Goal: Task Accomplishment & Management: Use online tool/utility

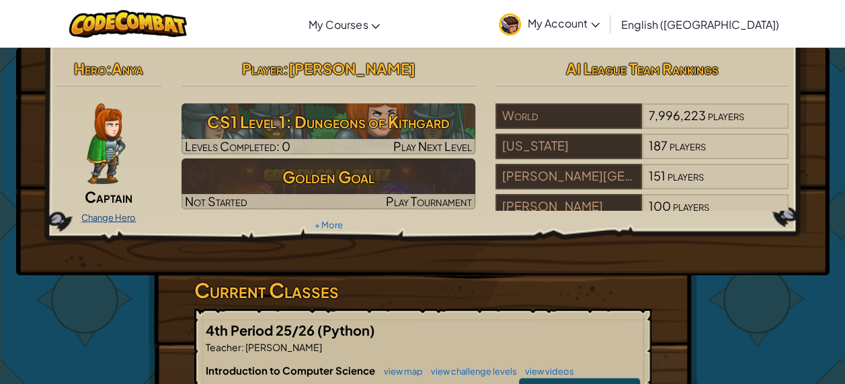
click at [99, 218] on link "Change Hero" at bounding box center [108, 217] width 54 height 11
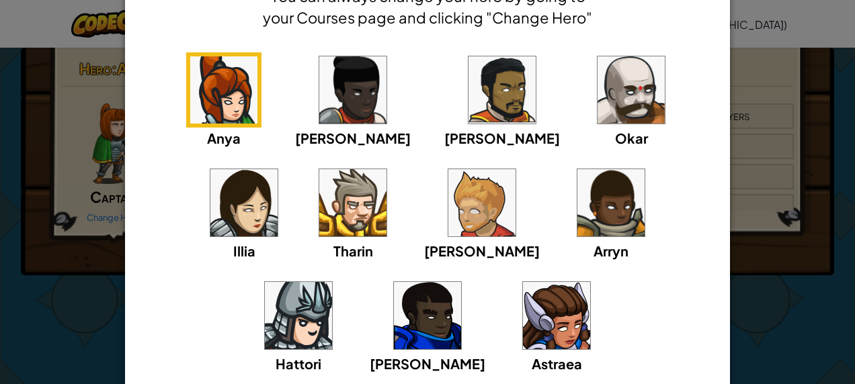
scroll to position [79, 0]
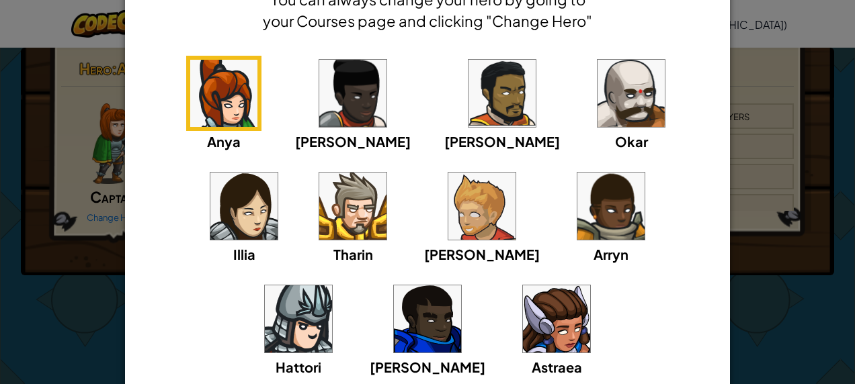
click at [523, 314] on img at bounding box center [556, 319] width 67 height 67
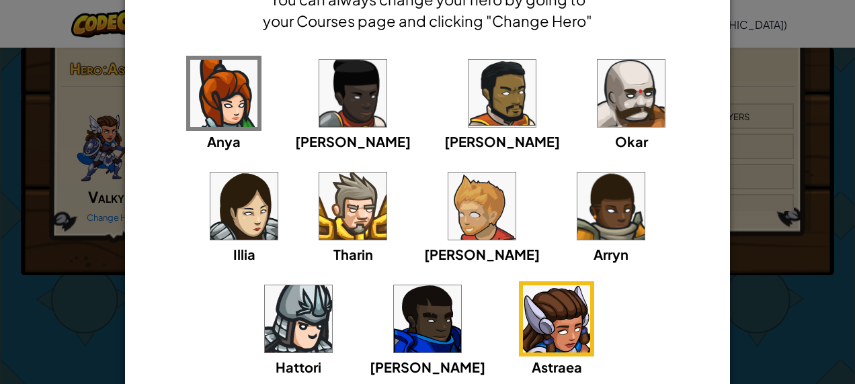
drag, startPoint x: 69, startPoint y: 267, endPoint x: 676, endPoint y: 305, distance: 608.6
click at [676, 305] on div "Anya [PERSON_NAME] [PERSON_NAME] [PERSON_NAME] Arryn [PERSON_NAME]" at bounding box center [427, 225] width 563 height 339
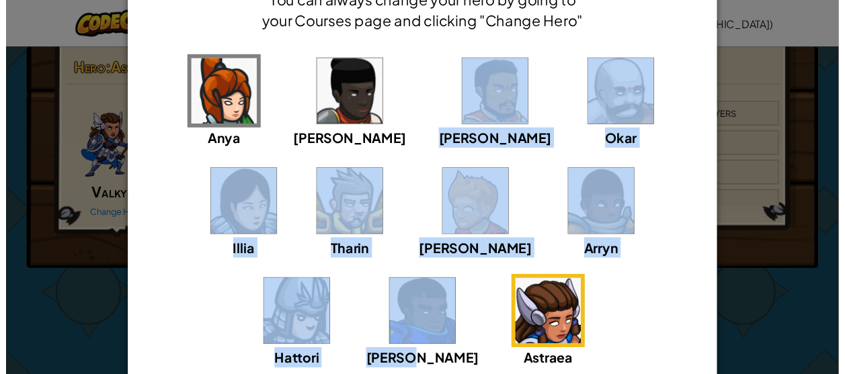
scroll to position [0, 0]
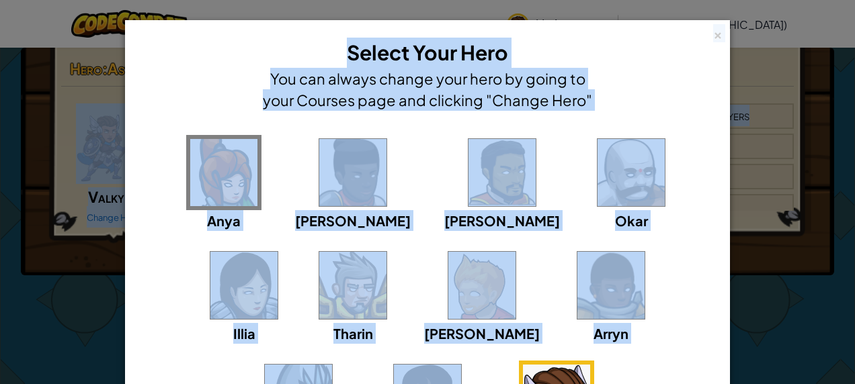
drag, startPoint x: 691, startPoint y: 302, endPoint x: 160, endPoint y: -69, distance: 647.9
drag, startPoint x: 60, startPoint y: 218, endPoint x: 218, endPoint y: 265, distance: 165.4
click at [319, 265] on img at bounding box center [352, 285] width 67 height 67
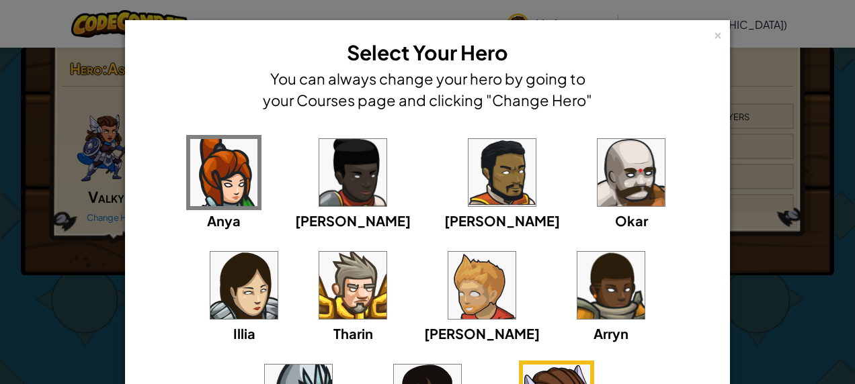
click at [104, 329] on div "× Select Your Hero You can always change your hero by going to your Courses pag…" at bounding box center [427, 192] width 855 height 384
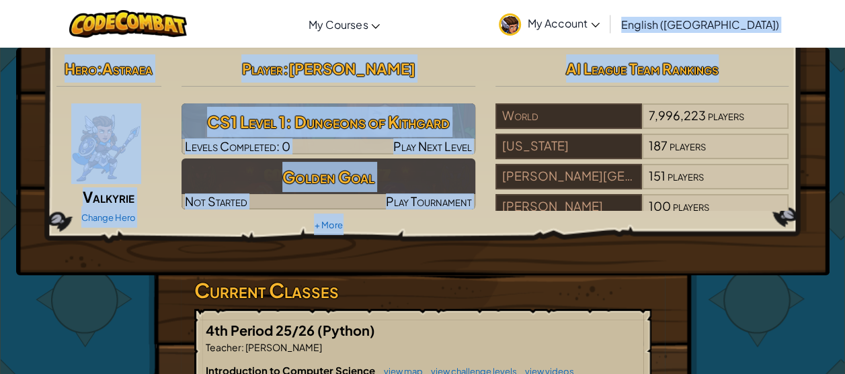
drag, startPoint x: 843, startPoint y: 40, endPoint x: 849, endPoint y: 70, distance: 30.2
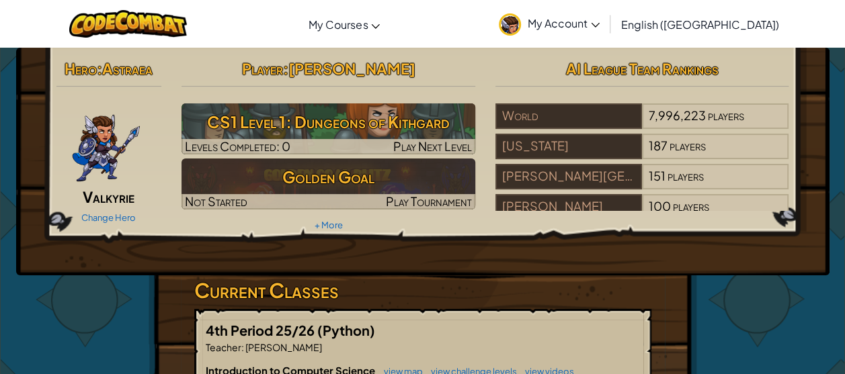
click at [802, 115] on div "Hero : Astraea Valkyrie Change Hero Player : [PERSON_NAME] CS1 Level 1: Dungeon…" at bounding box center [422, 162] width 813 height 228
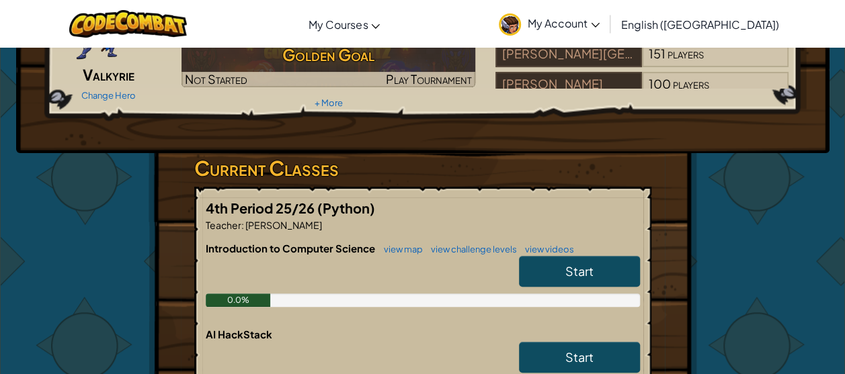
scroll to position [143, 0]
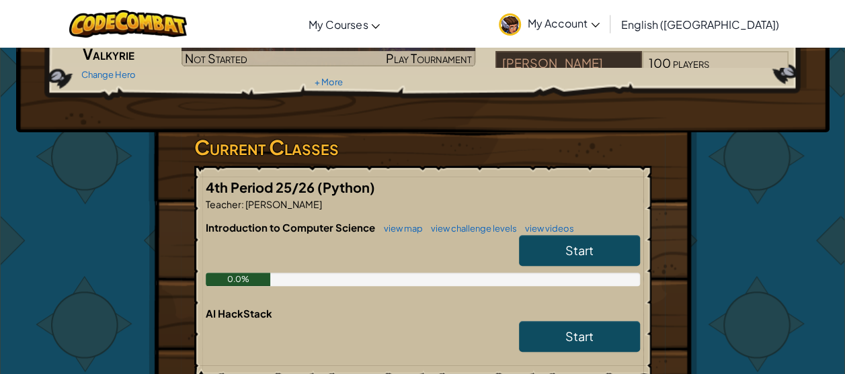
click at [565, 250] on span "Start" at bounding box center [579, 250] width 28 height 15
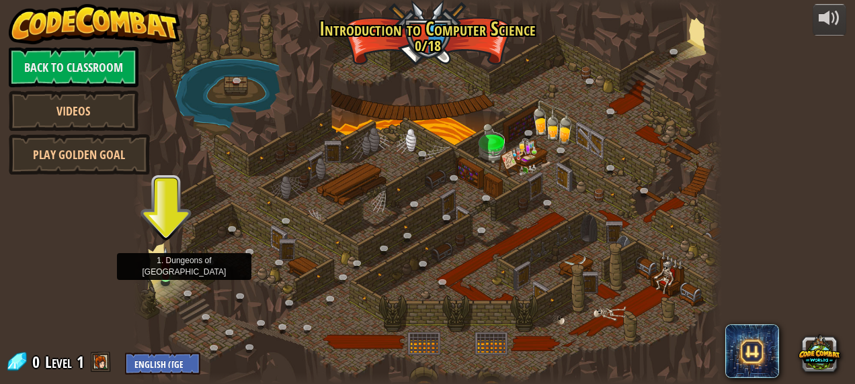
click at [163, 274] on img at bounding box center [165, 262] width 13 height 30
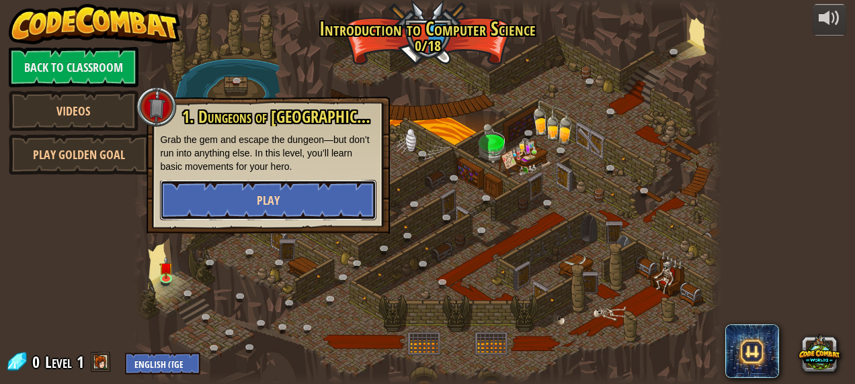
click at [257, 202] on span "Play" at bounding box center [268, 200] width 23 height 17
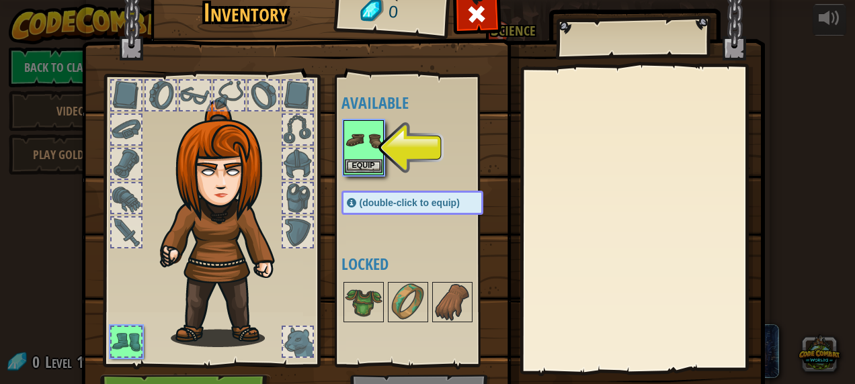
click at [366, 155] on img at bounding box center [364, 141] width 38 height 38
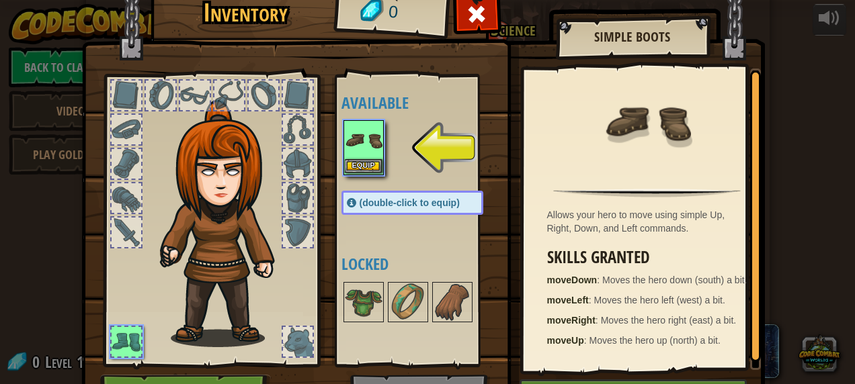
click at [366, 156] on img at bounding box center [364, 141] width 38 height 38
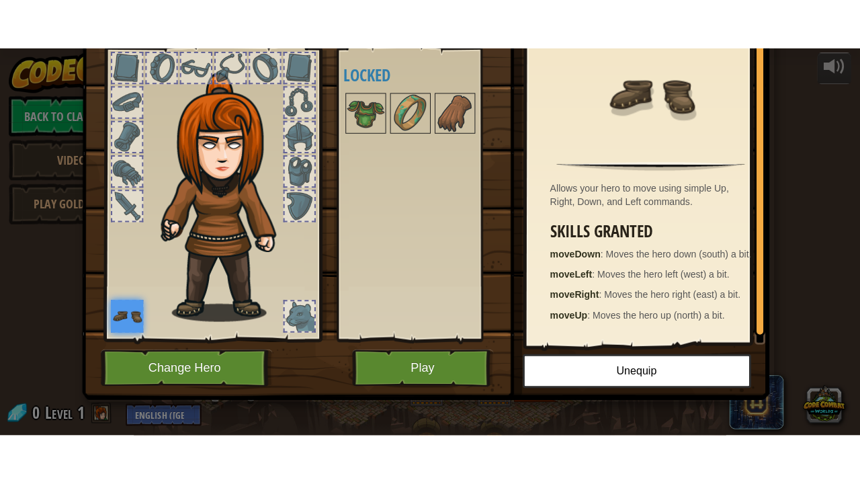
scroll to position [79, 0]
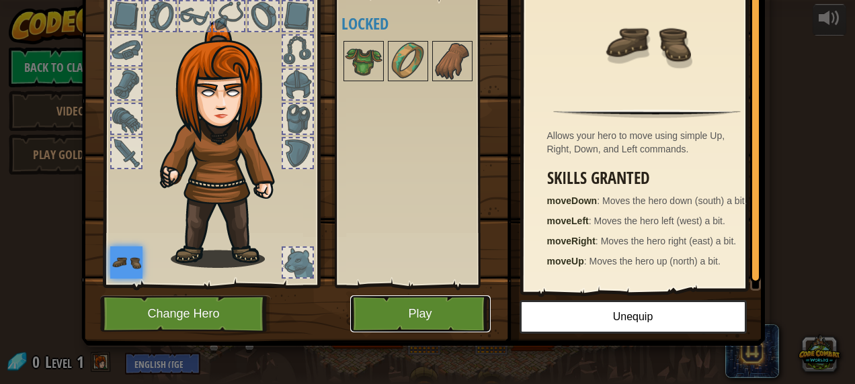
click at [397, 305] on button "Play" at bounding box center [420, 314] width 140 height 37
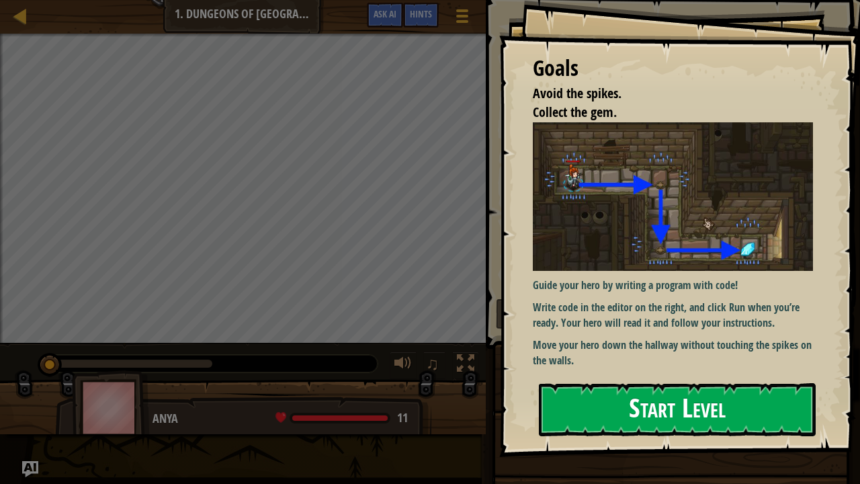
click at [692, 384] on button "Start Level" at bounding box center [677, 409] width 277 height 53
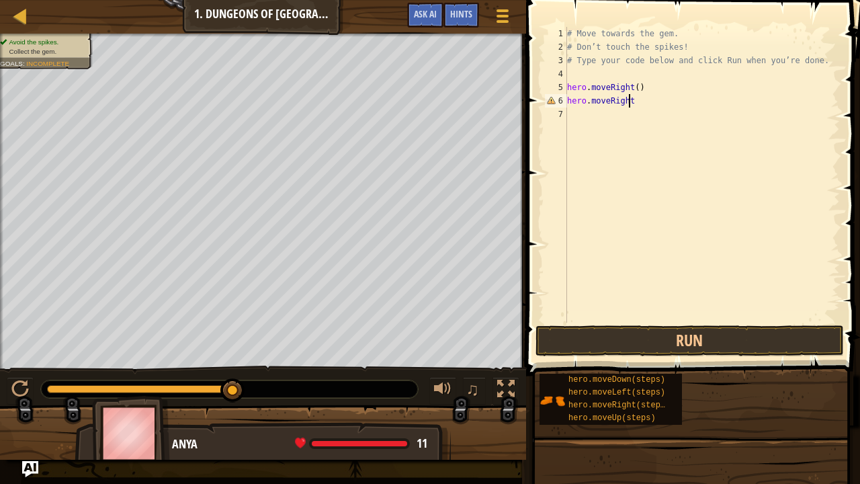
scroll to position [6, 5]
click at [660, 346] on button "Run" at bounding box center [689, 340] width 308 height 31
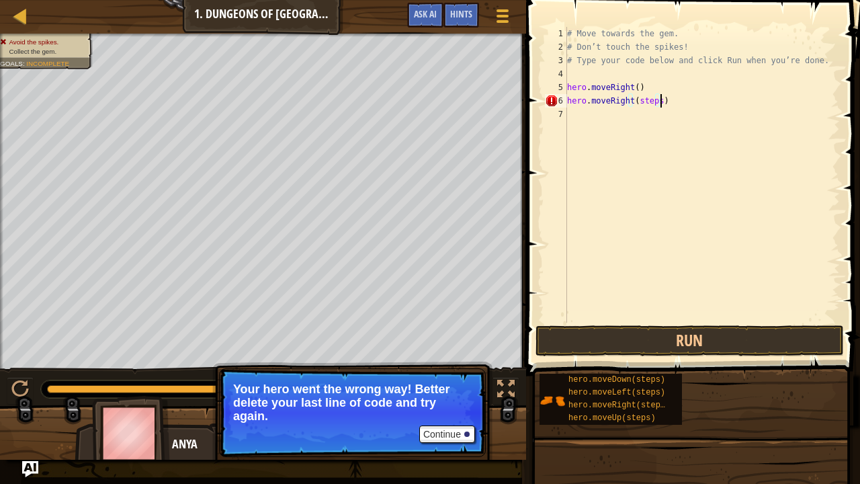
scroll to position [6, 7]
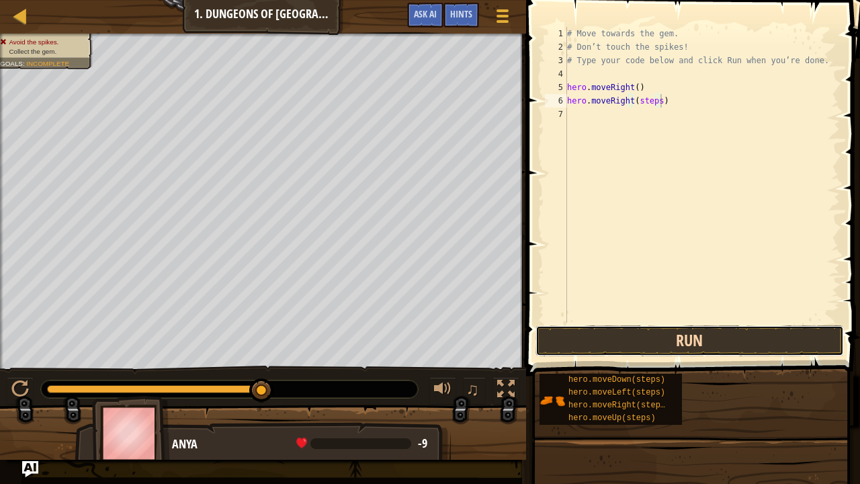
click at [612, 336] on button "Run" at bounding box center [689, 340] width 308 height 31
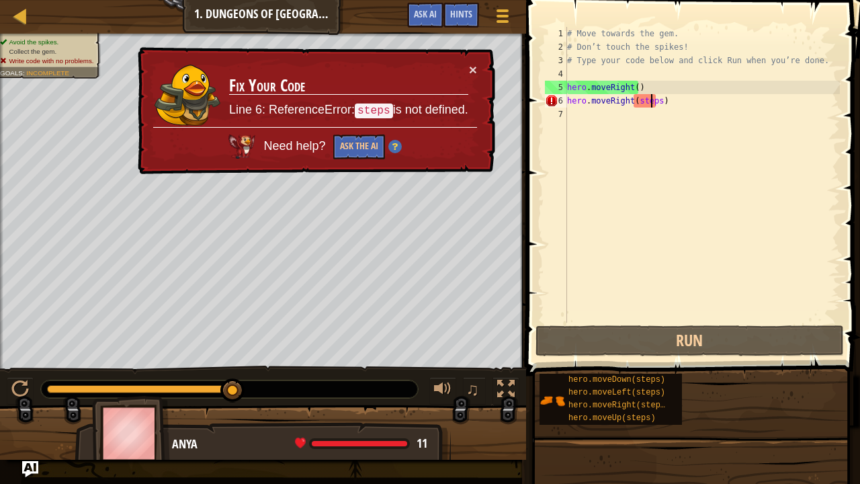
click at [653, 99] on div "# Move towards the gem. # Don’t touch the spikes! # Type your code below and cl…" at bounding box center [701, 188] width 275 height 323
click at [654, 101] on div "# Move towards the gem. # Don’t touch the spikes! # Type your code below and cl…" at bounding box center [701, 188] width 275 height 323
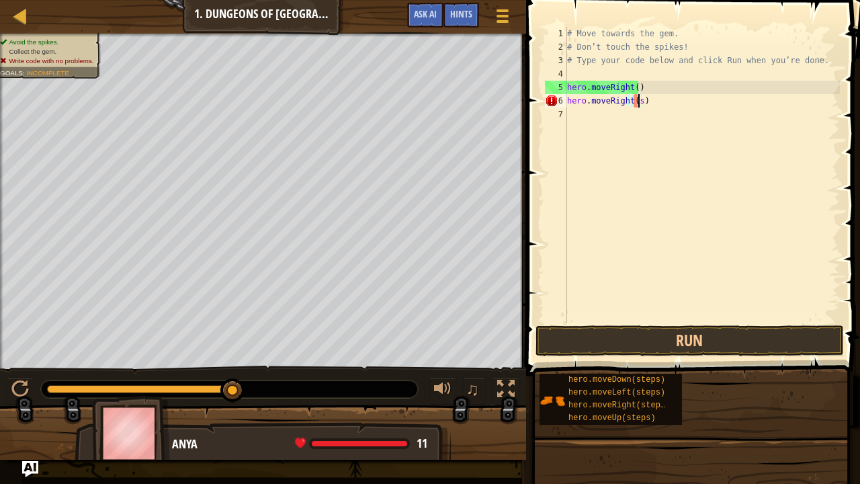
type textarea "hero.moveRight()"
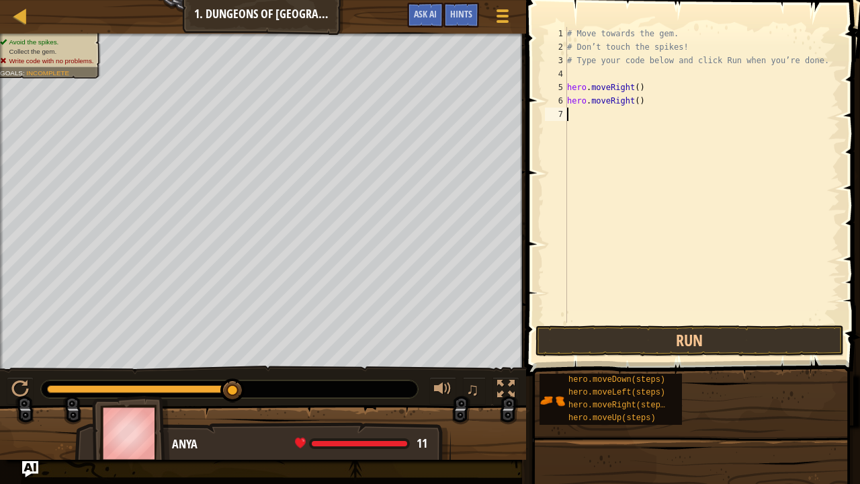
click at [606, 111] on div "# Move towards the gem. # Don’t touch the spikes! # Type your code below and cl…" at bounding box center [701, 188] width 275 height 323
click at [558, 339] on button "Run" at bounding box center [689, 340] width 308 height 31
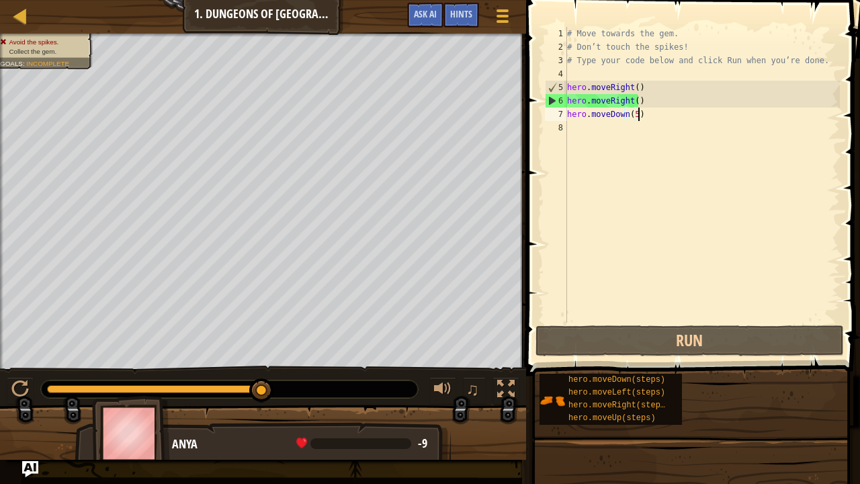
click at [632, 101] on div "# Move towards the gem. # Don’t touch the spikes! # Type your code below and cl…" at bounding box center [701, 188] width 275 height 323
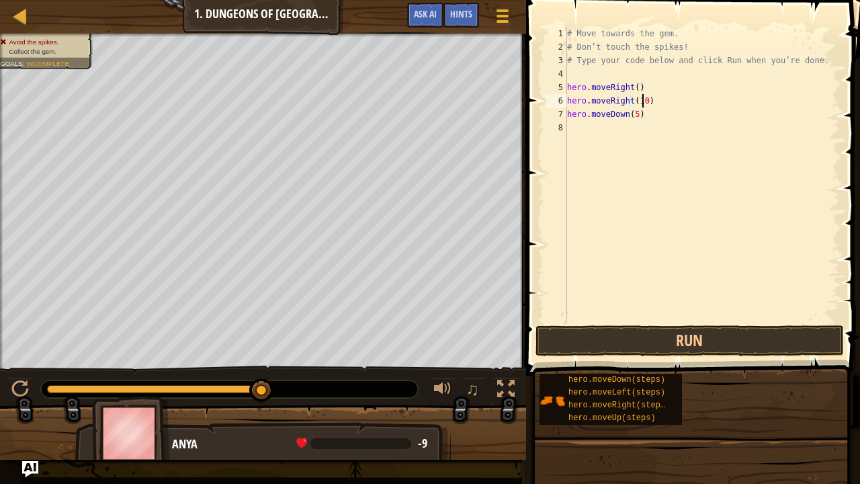
scroll to position [6, 5]
click at [598, 337] on button "Run" at bounding box center [689, 340] width 308 height 31
click at [632, 115] on div "# Move towards the gem. # Don’t touch the spikes! # Type your code below and cl…" at bounding box center [701, 188] width 275 height 323
click at [606, 341] on button "Run" at bounding box center [689, 340] width 308 height 31
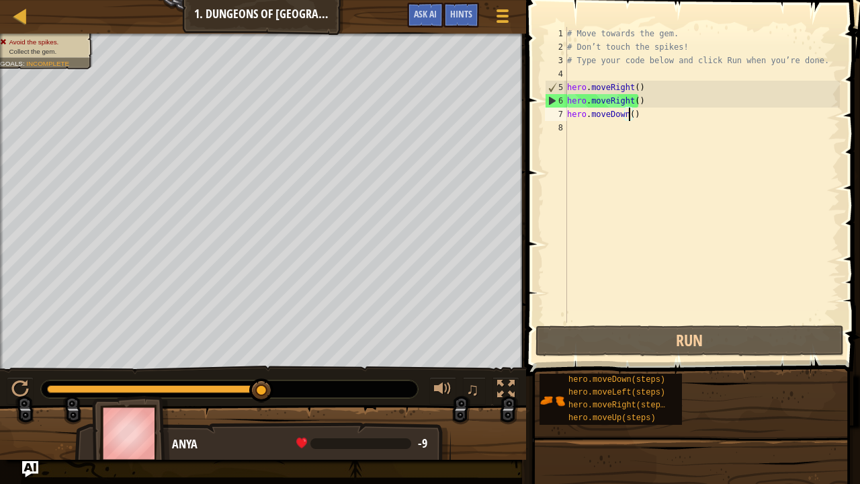
click at [638, 100] on div "# Move towards the gem. # Don’t touch the spikes! # Type your code below and cl…" at bounding box center [701, 188] width 275 height 323
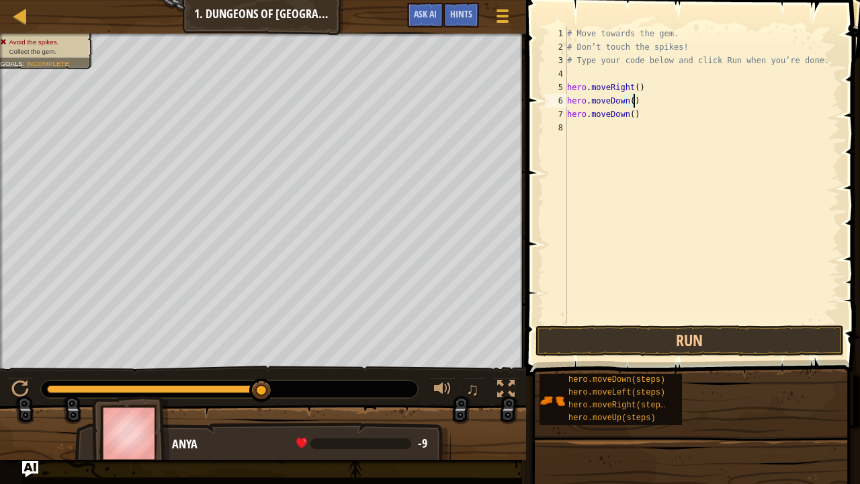
click at [625, 115] on div "# Move towards the gem. # Don’t touch the spikes! # Type your code below and cl…" at bounding box center [701, 188] width 275 height 323
type textarea "hero.moveRight()"
click at [687, 347] on button "Run" at bounding box center [689, 340] width 308 height 31
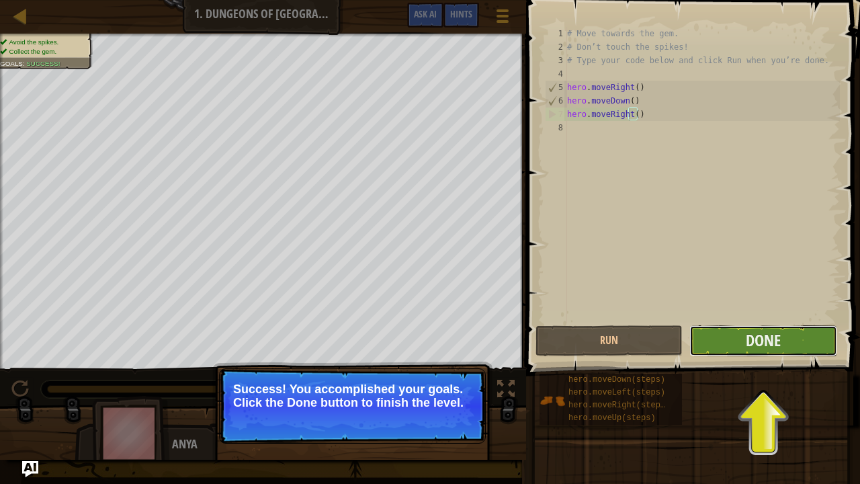
click at [793, 343] on button "Done" at bounding box center [762, 340] width 147 height 31
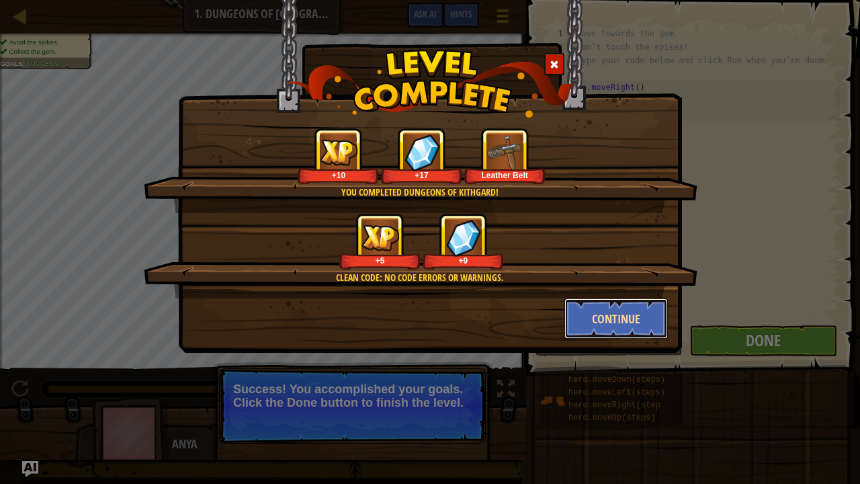
click at [603, 314] on button "Continue" at bounding box center [616, 318] width 104 height 40
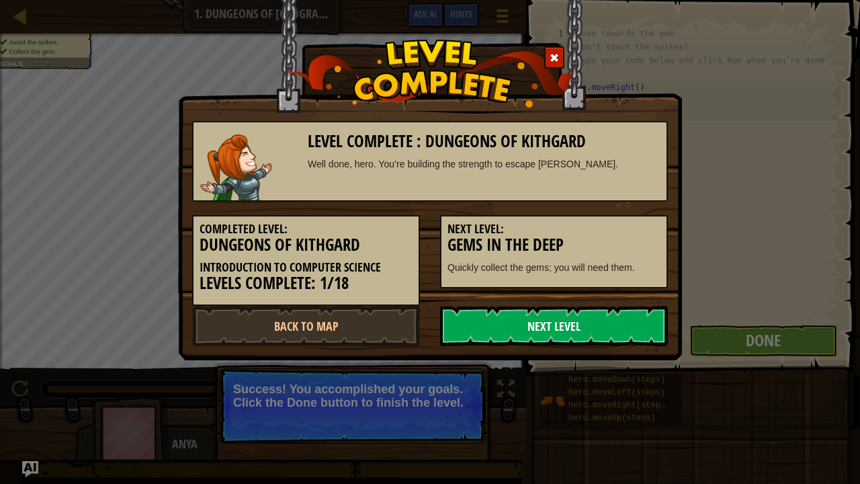
click at [531, 326] on link "Next Level" at bounding box center [554, 326] width 228 height 40
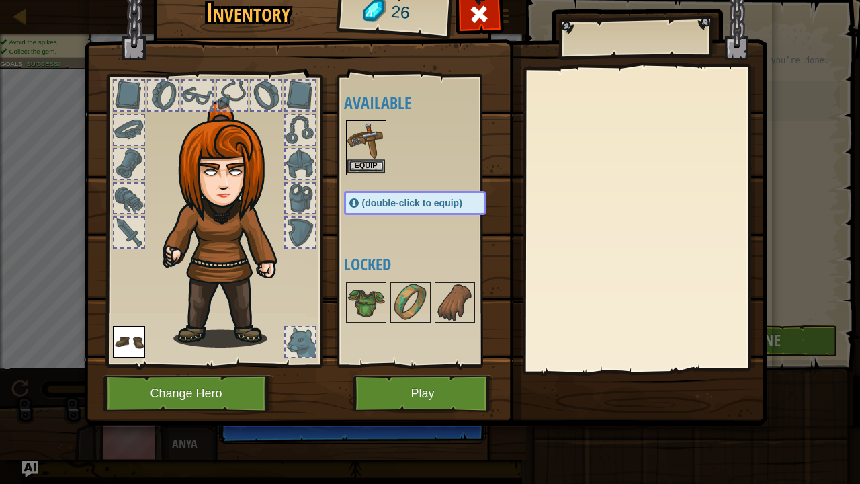
click at [368, 141] on img at bounding box center [366, 141] width 38 height 38
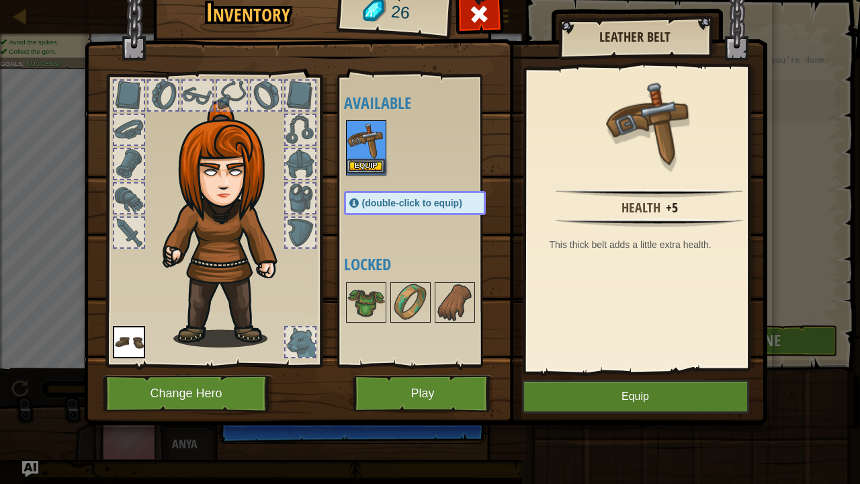
click at [368, 141] on img at bounding box center [366, 141] width 38 height 38
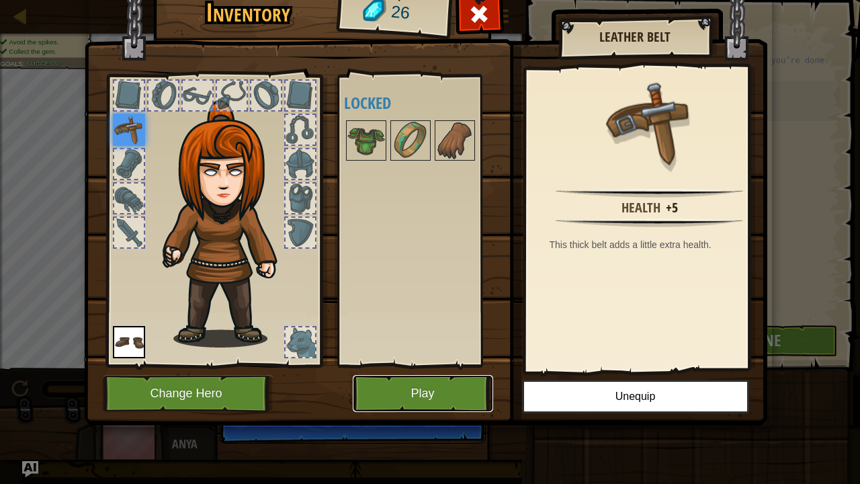
click at [445, 384] on button "Play" at bounding box center [423, 393] width 140 height 37
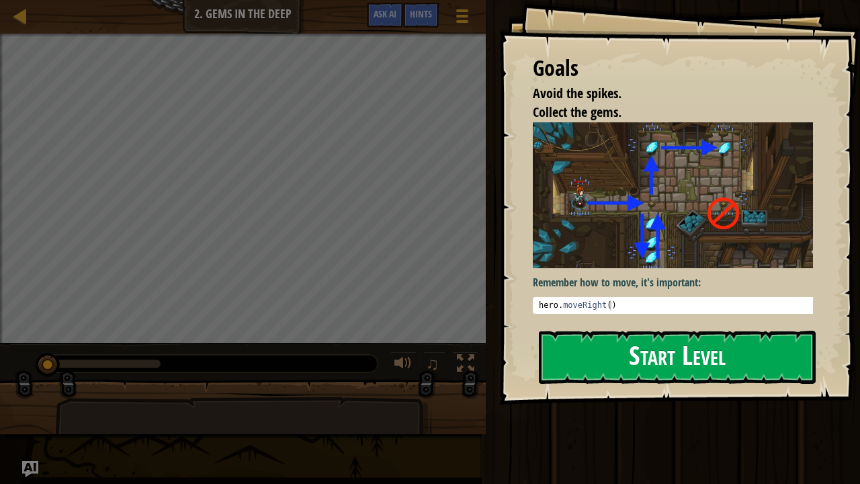
click at [669, 361] on button "Start Level" at bounding box center [677, 357] width 277 height 53
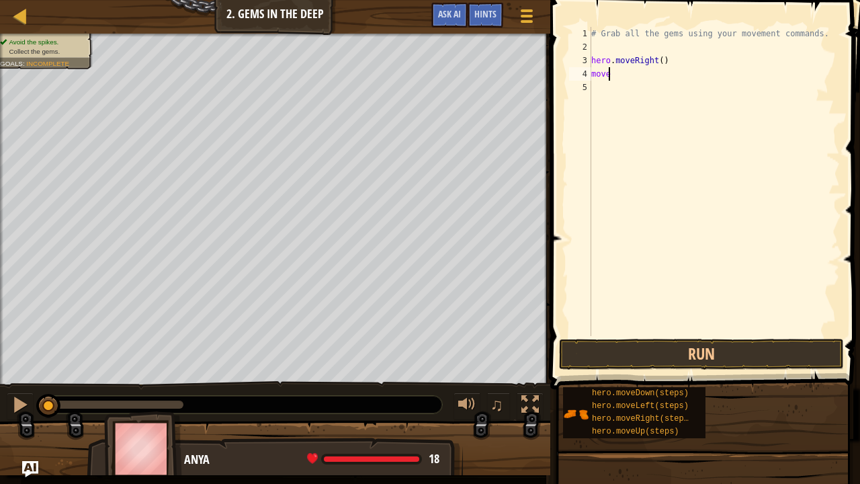
scroll to position [6, 1]
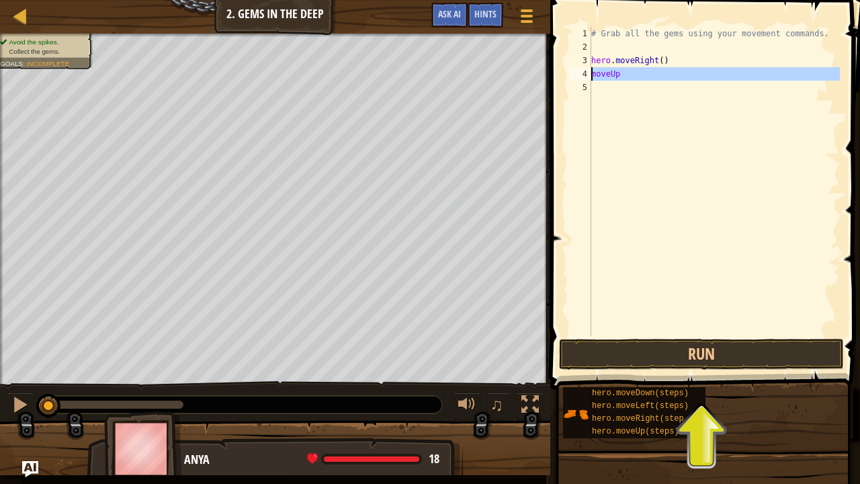
click at [590, 73] on div "4" at bounding box center [580, 73] width 22 height 13
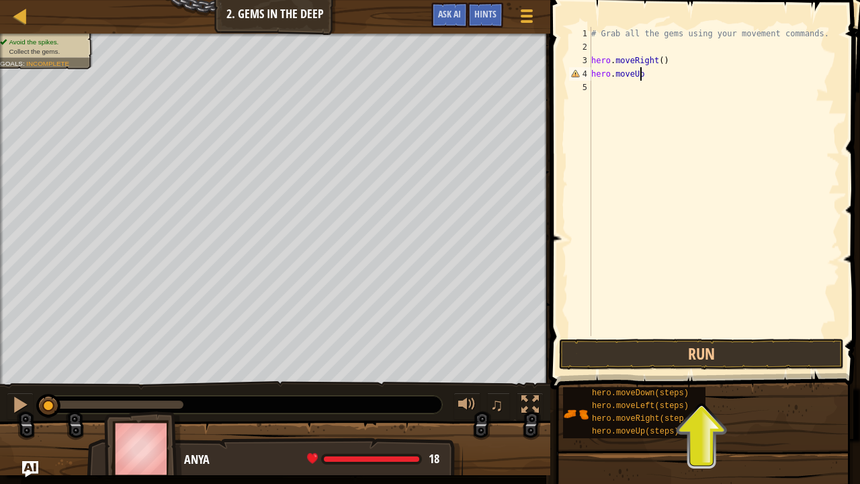
click at [640, 75] on div "# Grab all the gems using your movement commands. hero . moveRight ( ) hero . m…" at bounding box center [714, 195] width 251 height 336
type textarea "hero.moveUp()"
click at [593, 89] on div "# Grab all the gems using your movement commands. hero . moveRight ( ) hero . m…" at bounding box center [714, 195] width 251 height 336
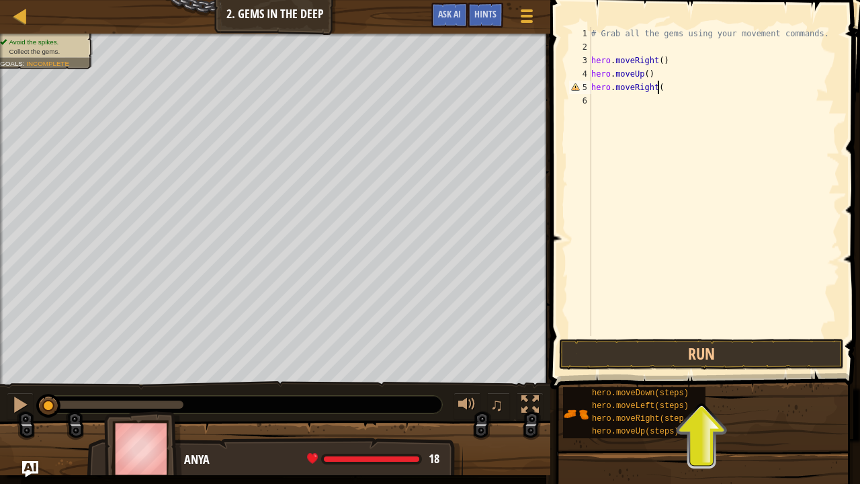
scroll to position [6, 5]
type textarea "hero.moveRight()"
click at [593, 101] on div "# Grab all the gems using your movement commands. hero . moveRight ( ) hero . m…" at bounding box center [714, 195] width 251 height 336
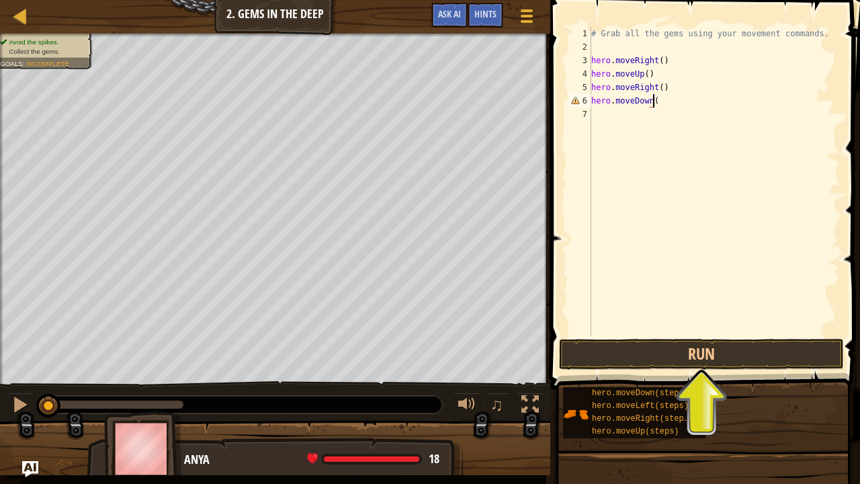
type textarea "hero.moveDown()"
click at [600, 113] on div "# Grab all the gems using your movement commands. hero . moveRight ( ) hero . m…" at bounding box center [714, 195] width 251 height 336
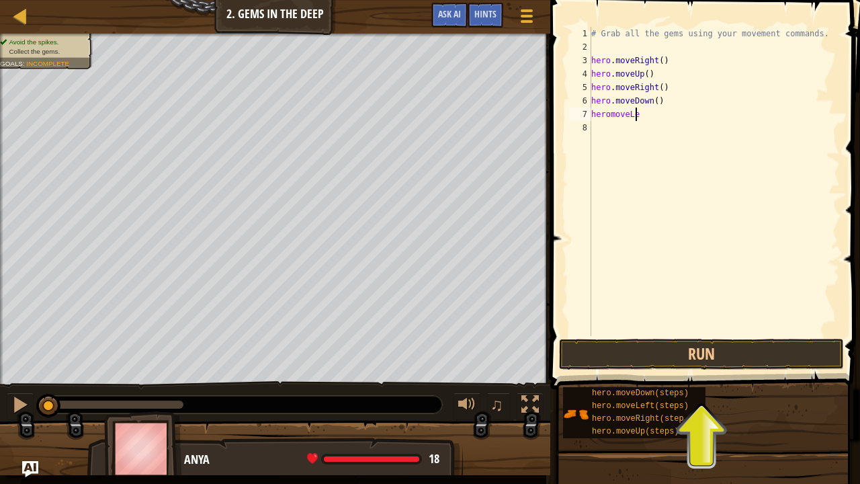
scroll to position [6, 3]
type textarea "heromoveLeft()"
click at [595, 128] on div "# Grab all the gems using your movement commands. hero . moveRight ( ) hero . m…" at bounding box center [714, 195] width 251 height 336
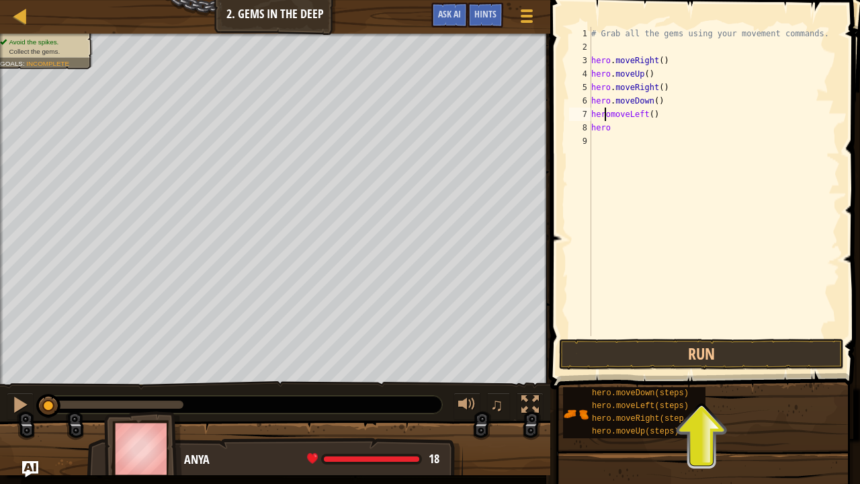
click at [607, 116] on div "# Grab all the gems using your movement commands. hero . moveRight ( ) hero . m…" at bounding box center [714, 195] width 251 height 336
click at [609, 116] on div "# Grab all the gems using your movement commands. hero . moveRight ( ) hero . m…" at bounding box center [714, 195] width 251 height 336
click at [611, 128] on div "# Grab all the gems using your movement commands. hero . moveRight ( ) hero . m…" at bounding box center [714, 195] width 251 height 336
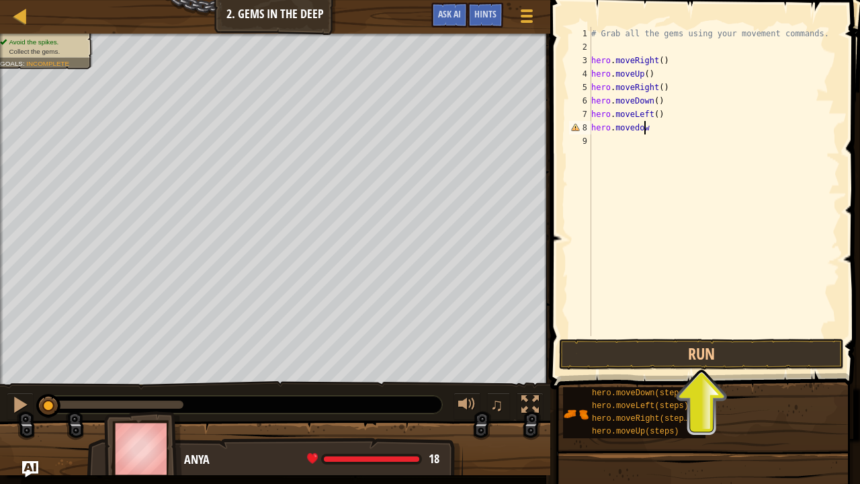
scroll to position [6, 4]
click at [635, 128] on div "# Grab all the gems using your movement commands. hero . moveRight ( ) hero . m…" at bounding box center [714, 195] width 251 height 336
click at [650, 131] on div "# Grab all the gems using your movement commands. hero . moveRight ( ) hero . m…" at bounding box center [714, 195] width 251 height 336
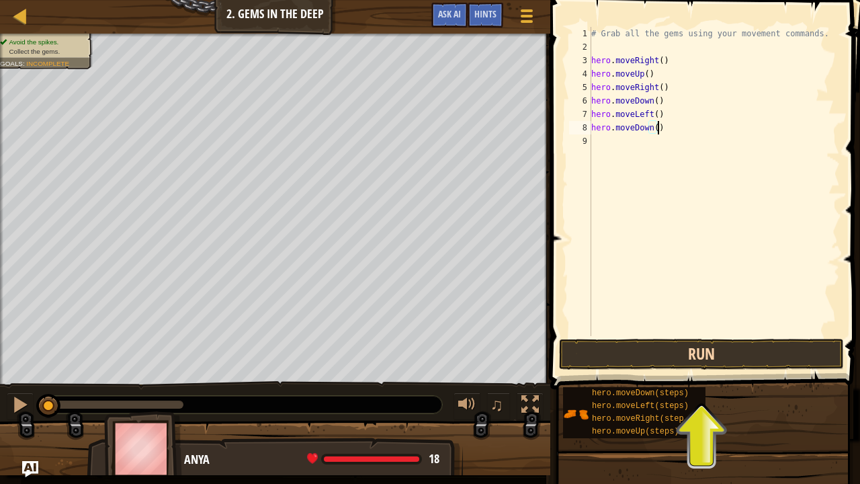
type textarea "hero.moveDown()"
click at [681, 356] on button "Run" at bounding box center [701, 354] width 285 height 31
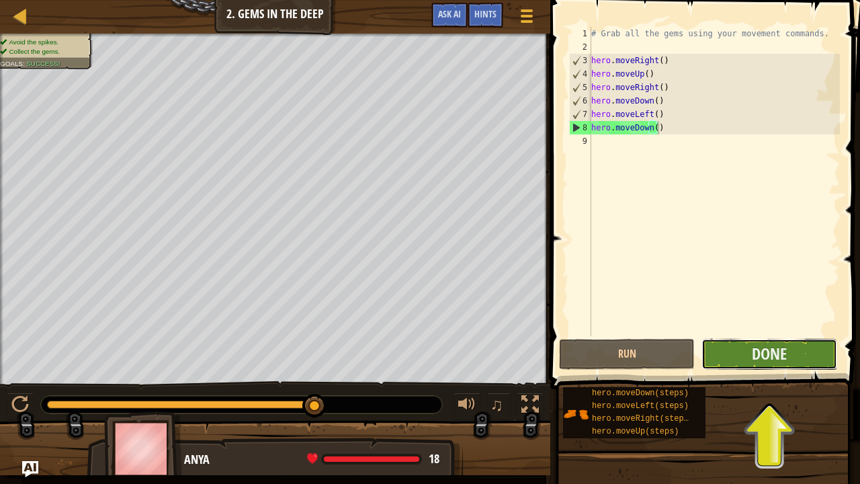
click at [748, 349] on button "Done" at bounding box center [769, 354] width 136 height 31
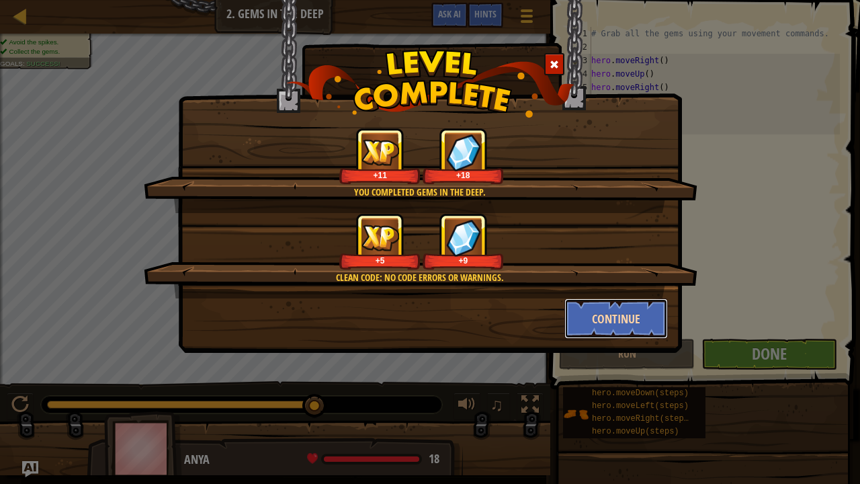
drag, startPoint x: 636, startPoint y: 310, endPoint x: 613, endPoint y: 314, distance: 24.0
click at [613, 314] on button "Continue" at bounding box center [616, 318] width 104 height 40
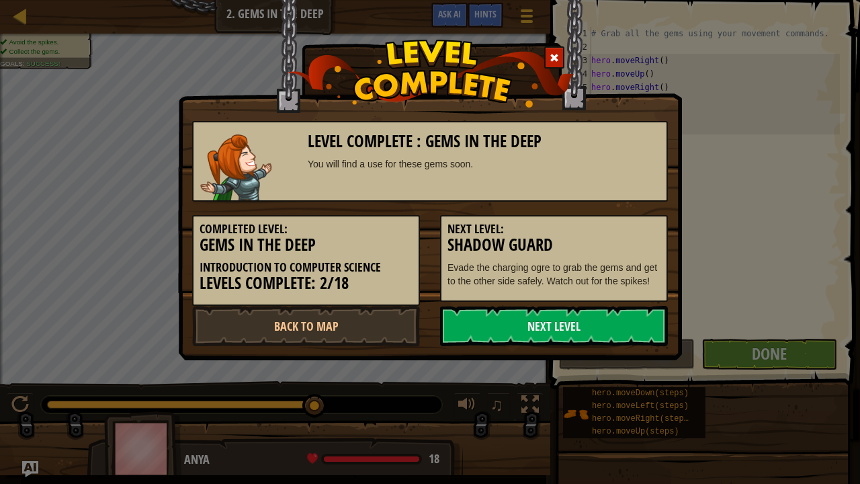
click at [613, 314] on link "Next Level" at bounding box center [554, 326] width 228 height 40
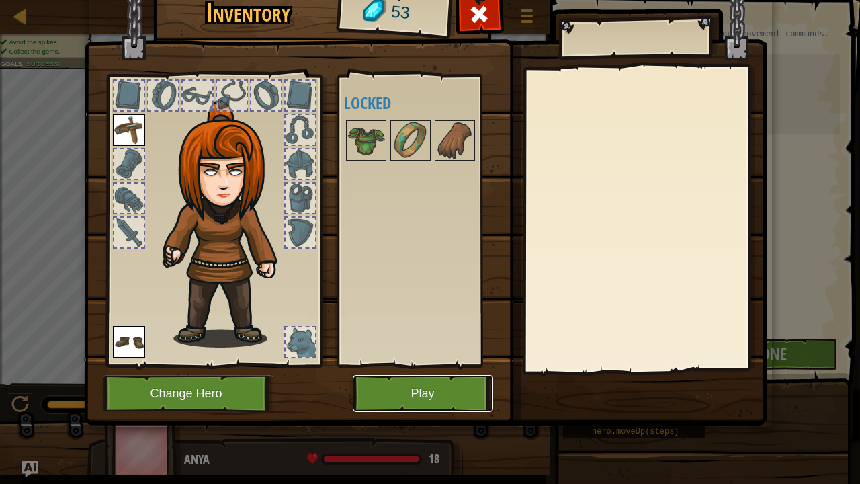
click at [417, 384] on button "Play" at bounding box center [423, 393] width 140 height 37
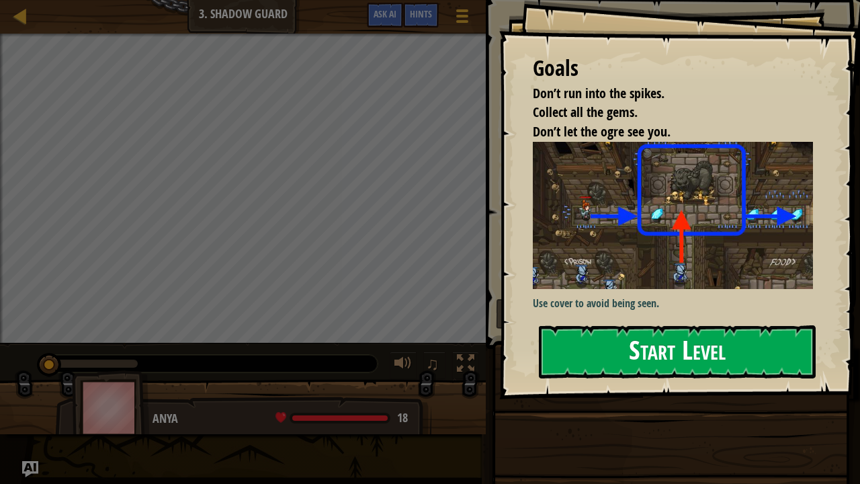
click at [613, 351] on button "Start Level" at bounding box center [677, 351] width 277 height 53
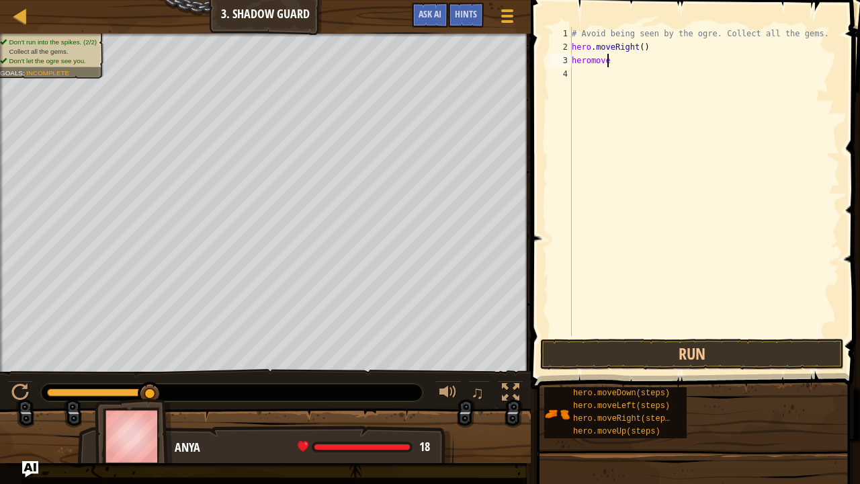
scroll to position [6, 2]
click at [588, 60] on div "# Avoid being seen by the ogre. Collect all the gems. hero . moveRight ( ) [PER…" at bounding box center [704, 195] width 271 height 336
click at [611, 62] on div "# Avoid being seen by the ogre. Collect all the gems. hero . moveRight ( ) hero…" at bounding box center [704, 195] width 271 height 336
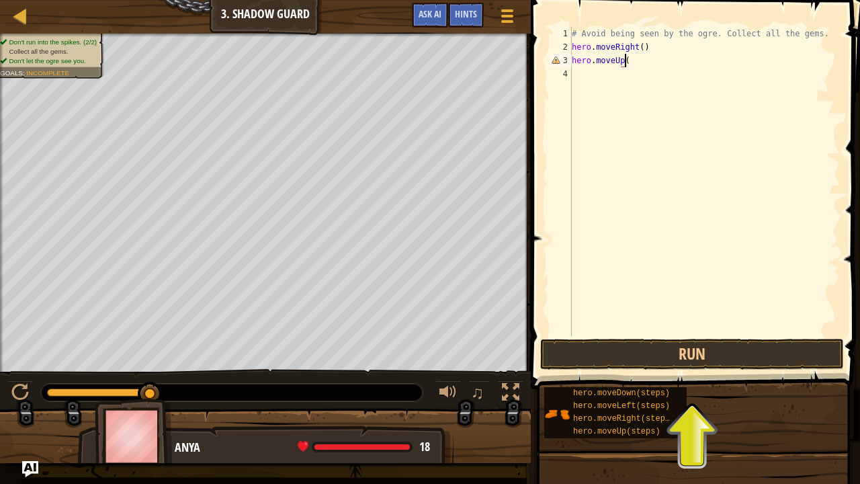
type textarea "hero.moveUp()"
click at [591, 81] on div "# Avoid being seen by the ogre. Collect all the gems. hero . moveRight ( ) hero…" at bounding box center [704, 195] width 271 height 336
type textarea "hero.moveRight()"
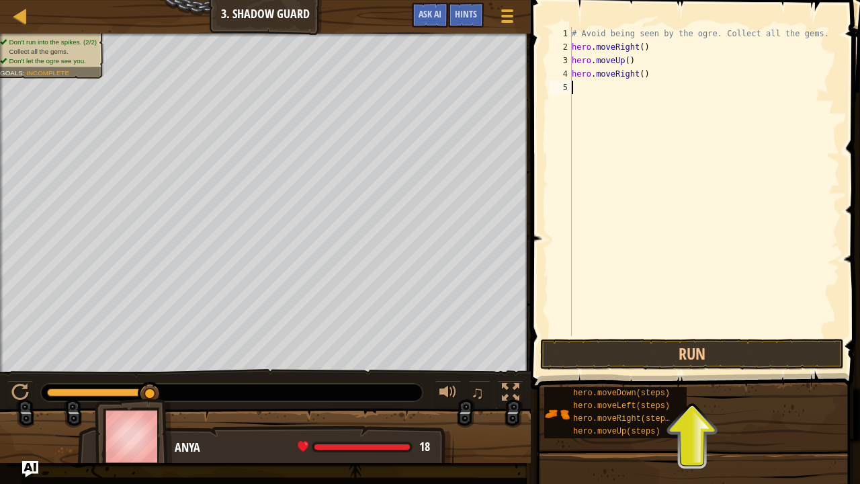
click at [586, 88] on div "# Avoid being seen by the ogre. Collect all the gems. hero . moveRight ( ) hero…" at bounding box center [704, 195] width 271 height 336
type textarea "H"
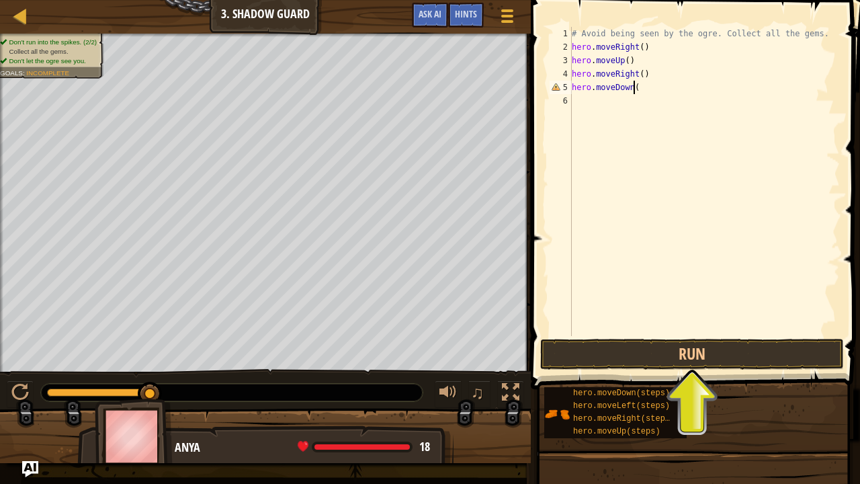
type textarea "hero.moveDown()"
click at [589, 99] on div "# Avoid being seen by the ogre. Collect all the gems. hero . moveRight ( ) hero…" at bounding box center [704, 195] width 271 height 336
click at [626, 103] on div "# Avoid being seen by the ogre. Collect all the gems. hero . moveRight ( ) hero…" at bounding box center [704, 195] width 271 height 336
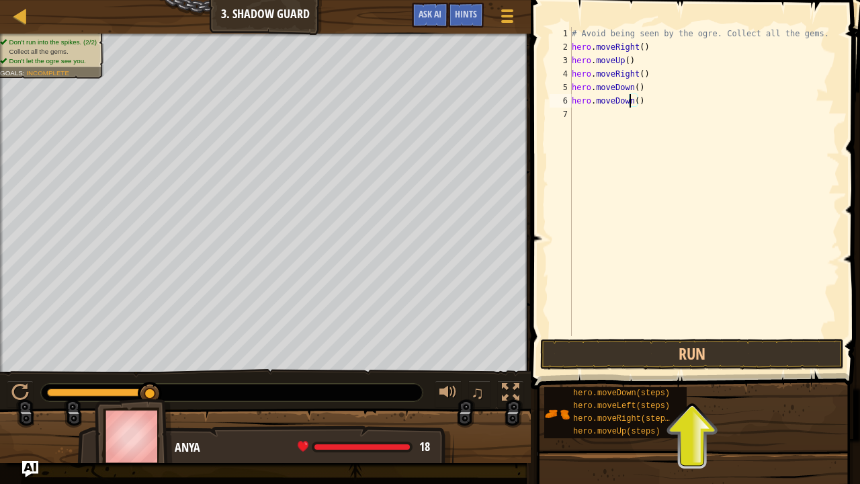
click at [628, 102] on div "# Avoid being seen by the ogre. Collect all the gems. hero . moveRight ( ) hero…" at bounding box center [704, 195] width 271 height 336
type textarea "hero.moveRight()"
click at [644, 349] on button "Run" at bounding box center [692, 354] width 304 height 31
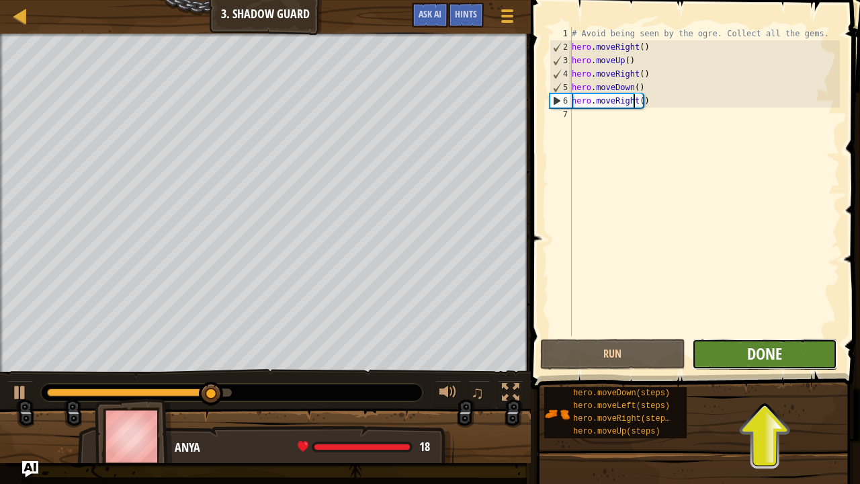
click at [750, 353] on span "Done" at bounding box center [764, 354] width 35 height 22
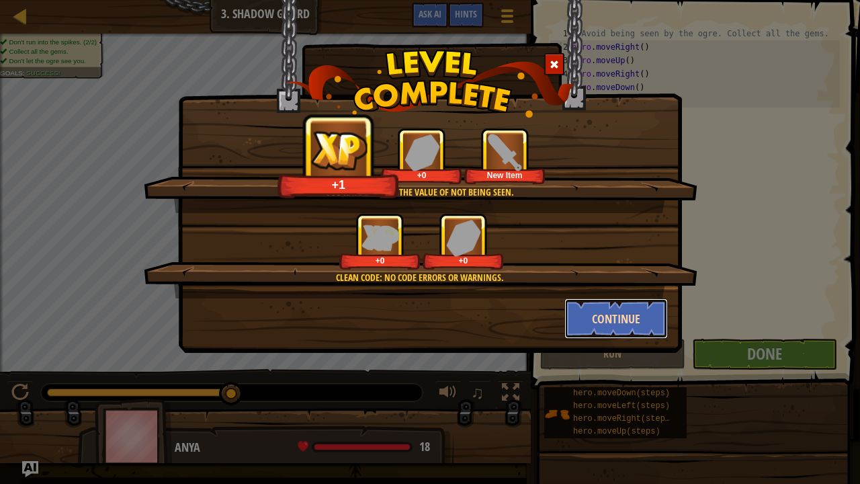
click at [581, 319] on button "Continue" at bounding box center [616, 318] width 104 height 40
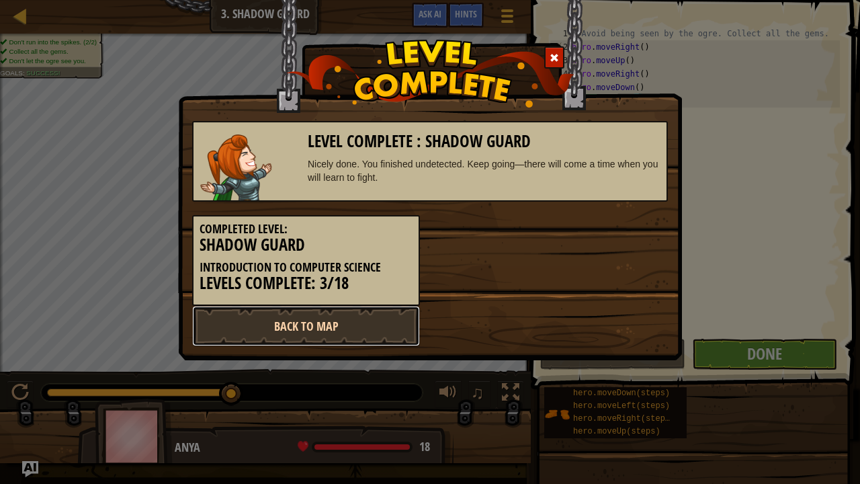
click at [312, 324] on link "Back to Map" at bounding box center [306, 326] width 228 height 40
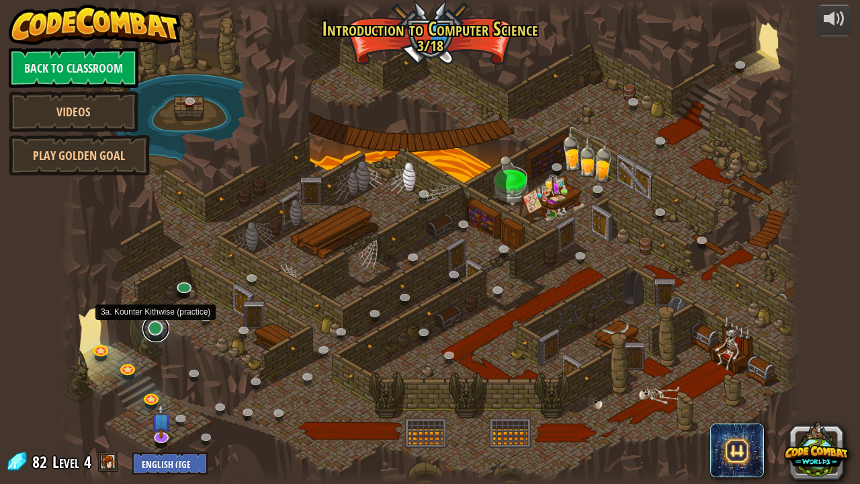
click at [149, 332] on link at bounding box center [155, 328] width 27 height 27
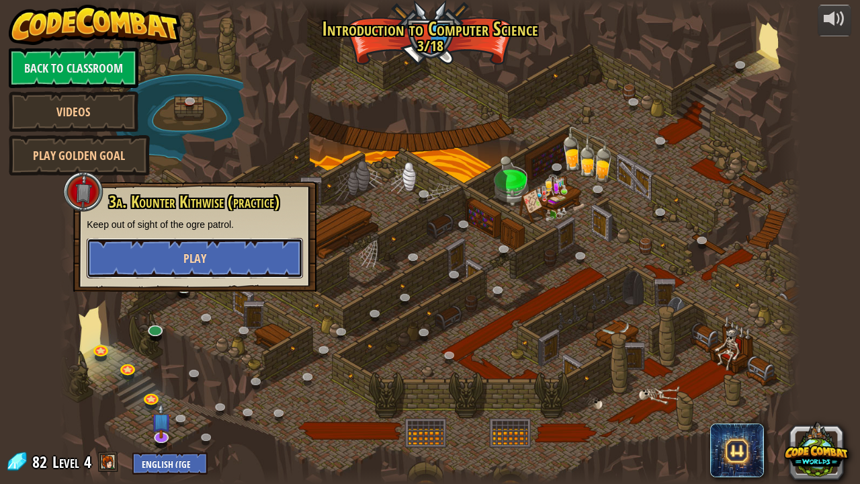
click at [187, 253] on span "Play" at bounding box center [194, 258] width 23 height 17
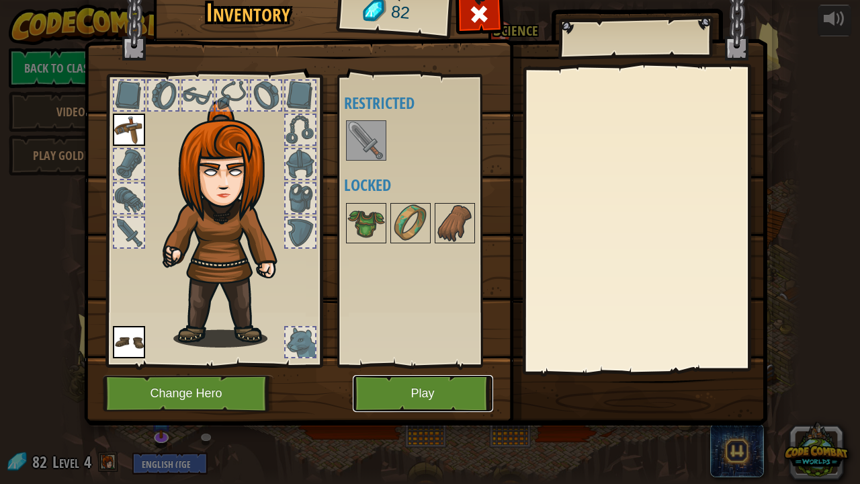
click at [399, 384] on button "Play" at bounding box center [423, 393] width 140 height 37
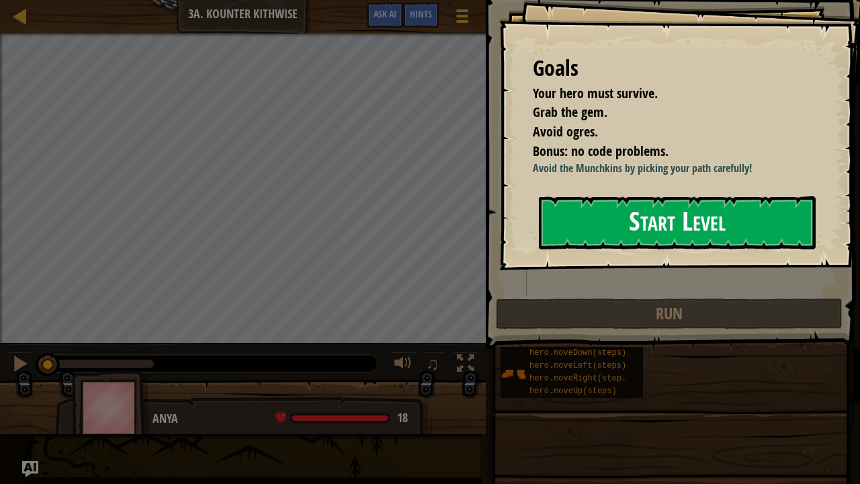
click at [581, 221] on button "Start Level" at bounding box center [677, 222] width 277 height 53
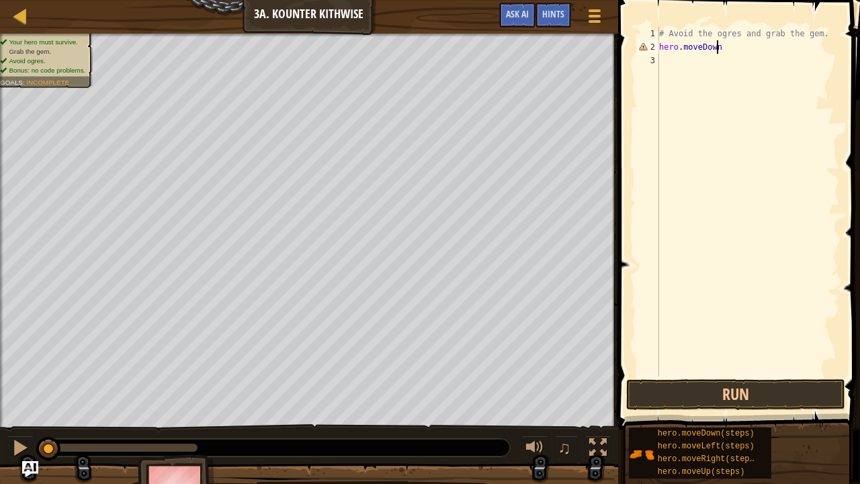
scroll to position [6, 4]
type textarea "hero.moveDown()"
click at [665, 55] on div "# Avoid the ogres and grab the gem. hero . moveDown ( )" at bounding box center [747, 215] width 183 height 376
type textarea "hero.moveRight()"
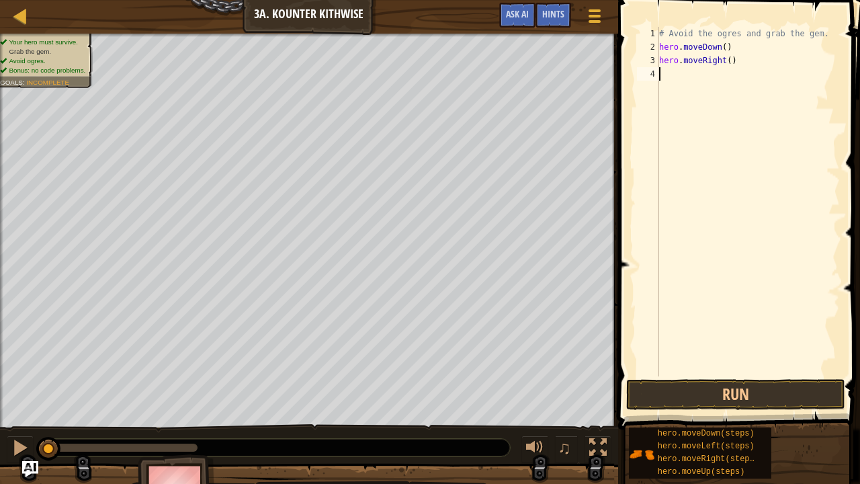
click at [670, 75] on div "# Avoid the ogres and grab the gem. hero . moveDown ( ) hero . moveRight ( )" at bounding box center [747, 215] width 183 height 376
click at [705, 384] on button "Run" at bounding box center [735, 394] width 219 height 31
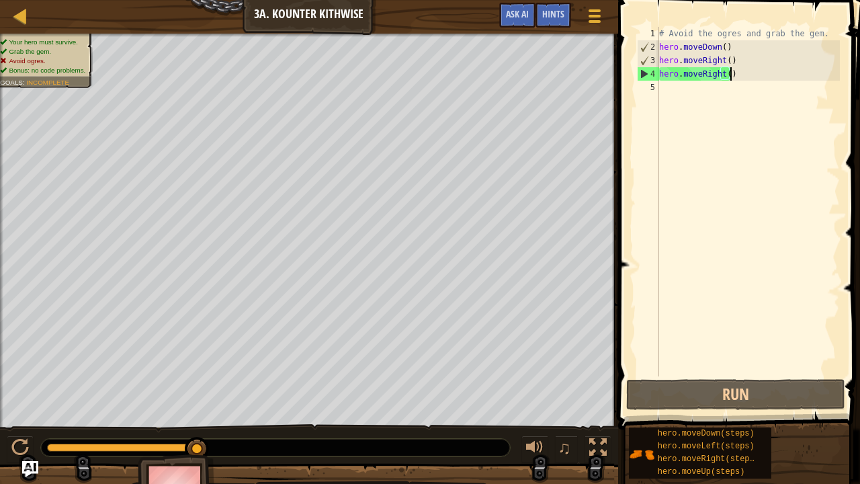
click at [719, 60] on div "# Avoid the ogres and grab the gem. hero . moveDown ( ) hero . moveRight ( ) he…" at bounding box center [747, 215] width 183 height 376
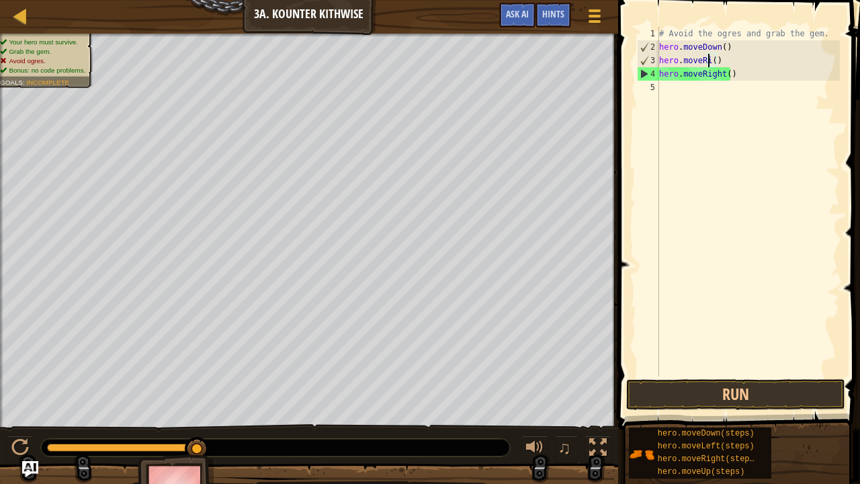
scroll to position [6, 3]
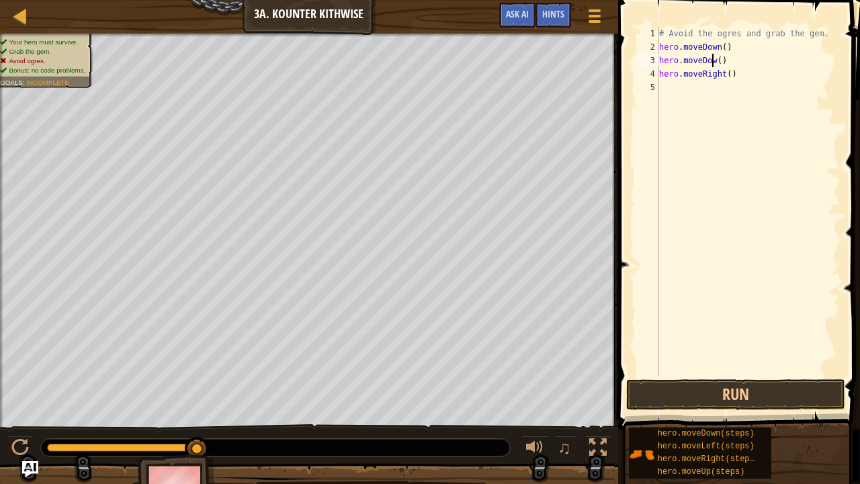
type textarea "hero.moveDown()"
click at [667, 87] on div "# Avoid the ogres and grab the gem. hero . moveDown ( ) hero . moveDown ( ) her…" at bounding box center [747, 215] width 183 height 376
type textarea "hero.moveUp()"
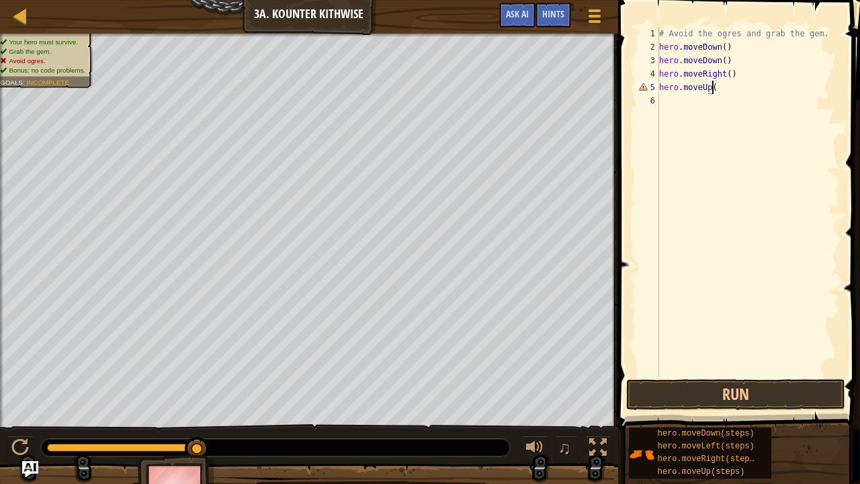
scroll to position [6, 4]
click at [666, 102] on div "# Avoid the ogres and grab the gem. hero . moveDown ( ) hero . moveDown ( ) her…" at bounding box center [747, 215] width 183 height 376
type textarea "hero.moveRight()"
click at [687, 384] on button "Run" at bounding box center [735, 394] width 219 height 31
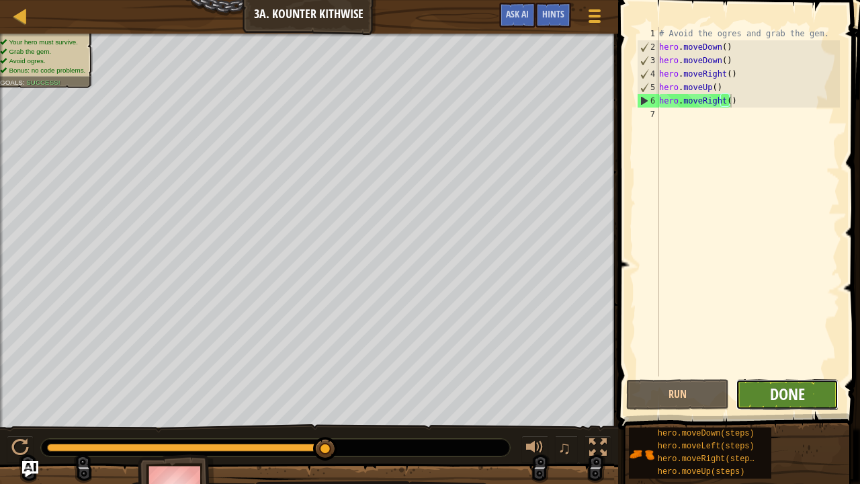
click at [793, 384] on span "Done" at bounding box center [787, 394] width 35 height 22
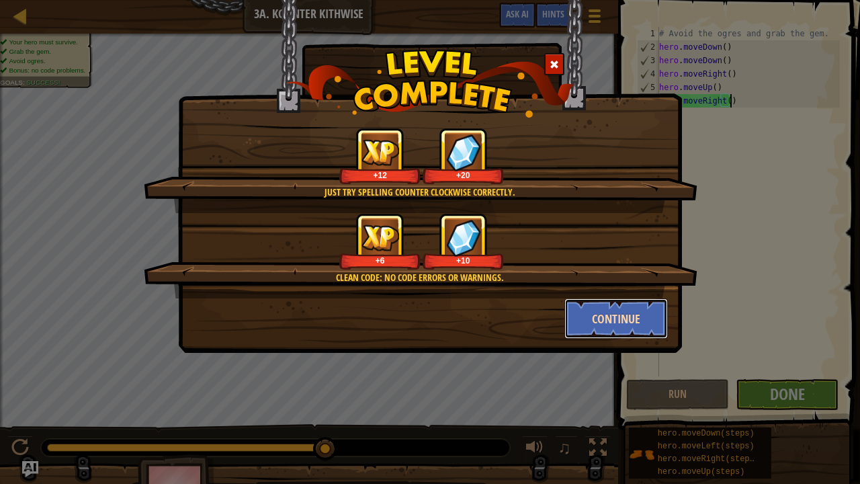
click at [611, 320] on button "Continue" at bounding box center [616, 318] width 104 height 40
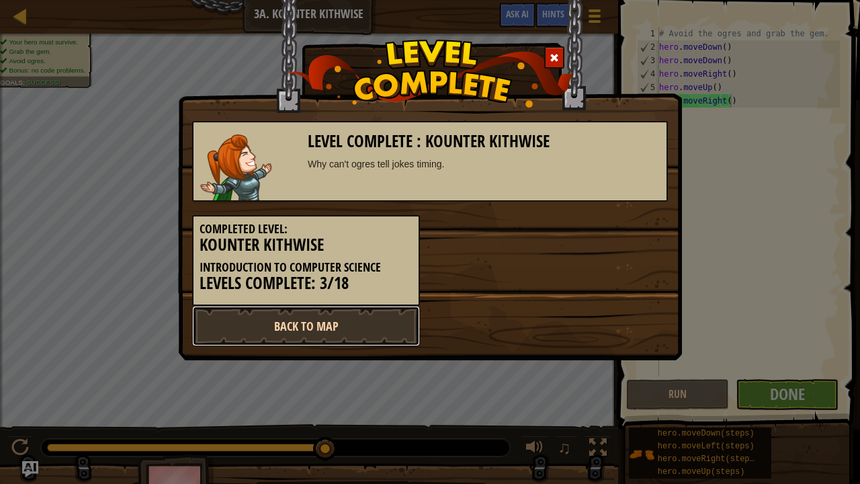
click at [387, 328] on link "Back to Map" at bounding box center [306, 326] width 228 height 40
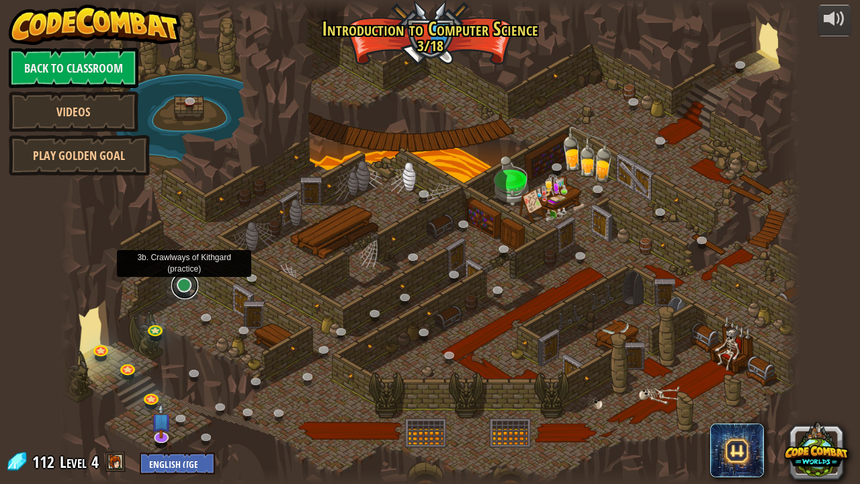
click at [182, 286] on link at bounding box center [184, 285] width 27 height 27
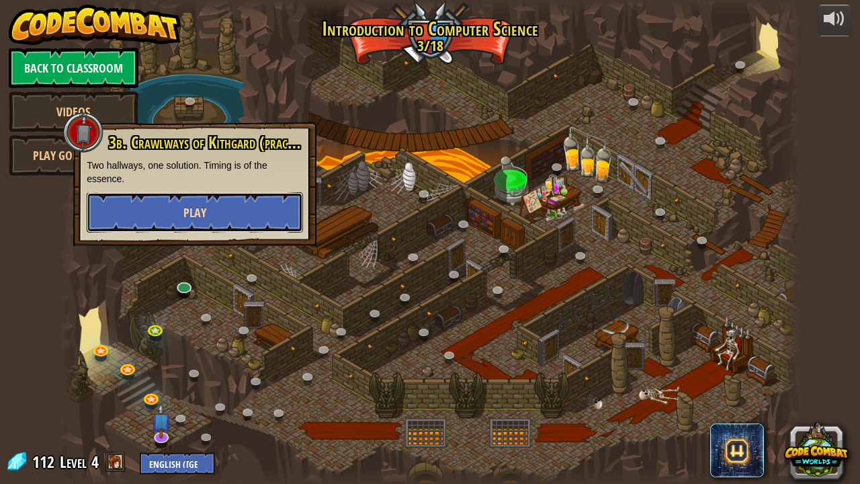
click at [195, 215] on span "Play" at bounding box center [194, 212] width 23 height 17
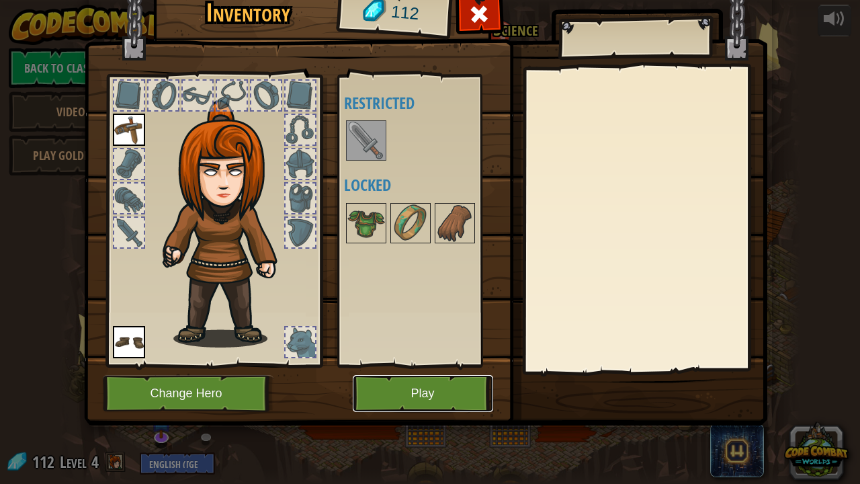
click at [398, 384] on button "Play" at bounding box center [423, 393] width 140 height 37
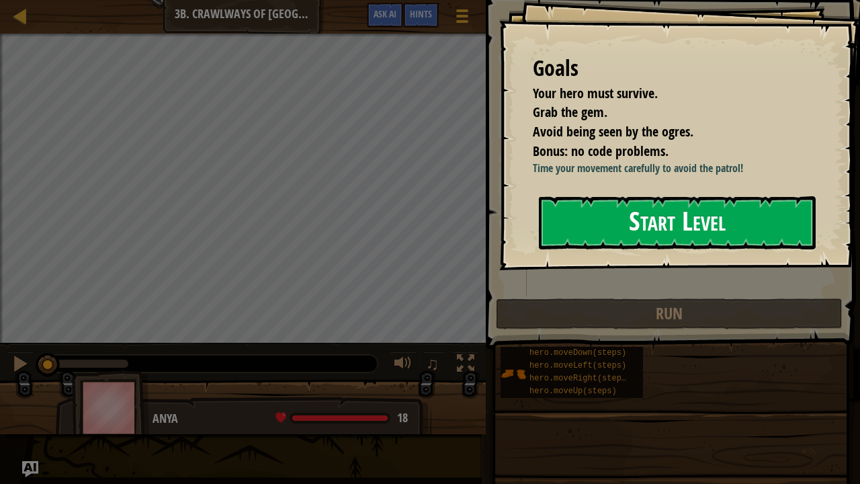
click at [593, 212] on button "Start Level" at bounding box center [677, 222] width 277 height 53
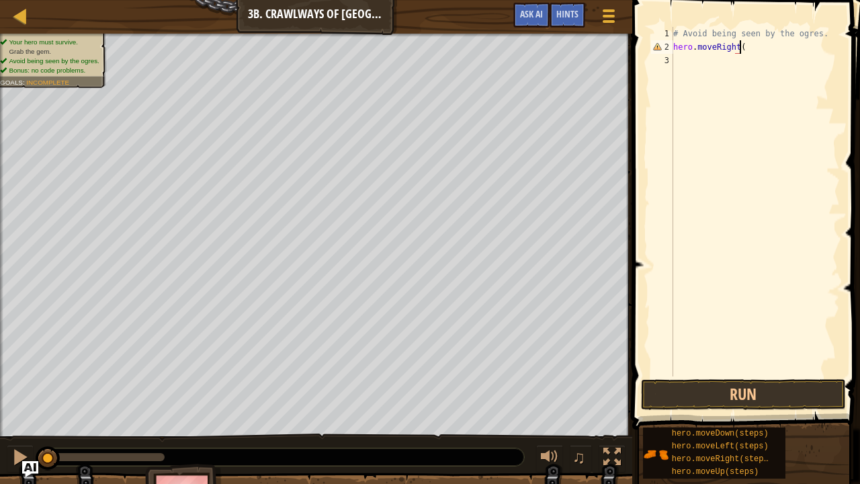
scroll to position [6, 5]
type textarea "hero.moveRight()"
click at [735, 384] on button "Run" at bounding box center [743, 394] width 205 height 31
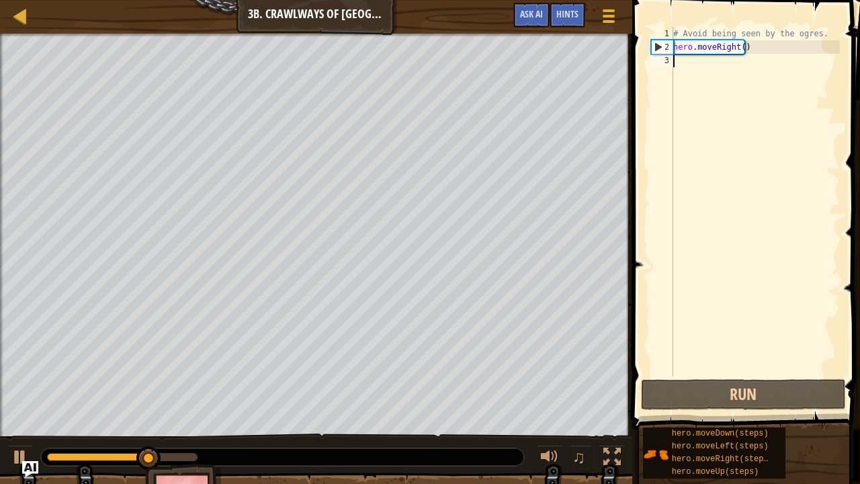
click at [680, 62] on div "# Avoid being seen by the ogres. hero . moveRight ( )" at bounding box center [755, 215] width 169 height 376
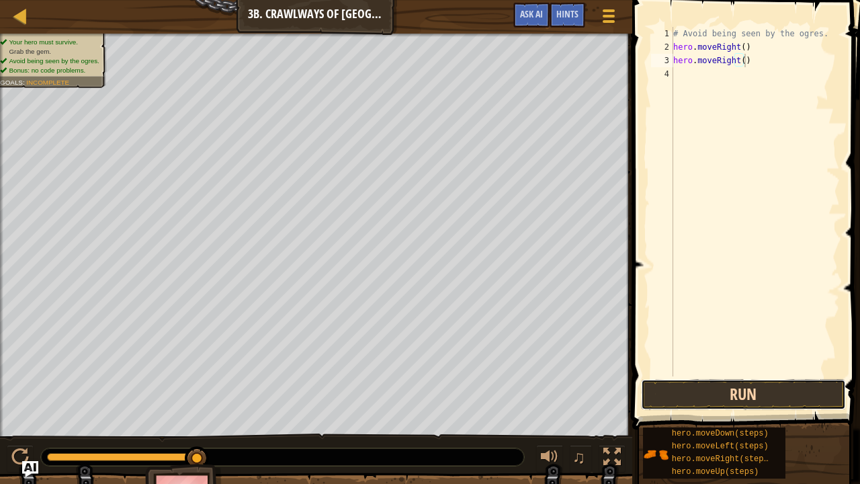
click at [690, 384] on button "Run" at bounding box center [743, 394] width 205 height 31
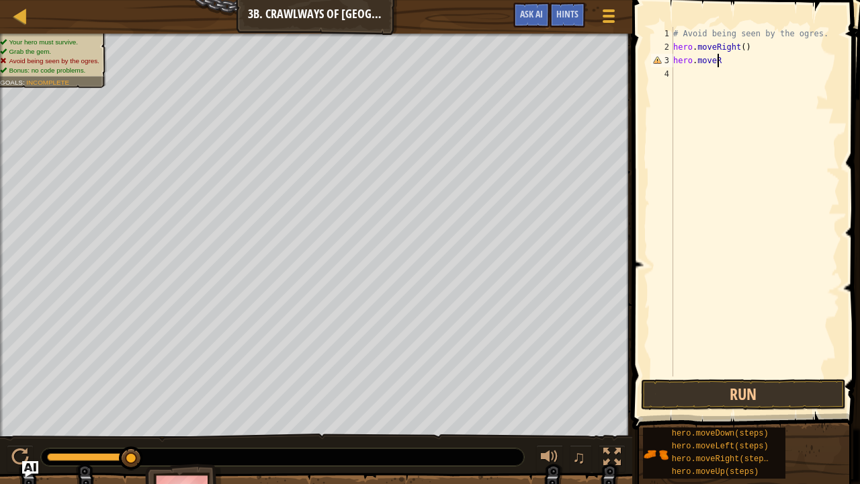
scroll to position [6, 3]
click at [705, 384] on button "Run" at bounding box center [743, 394] width 205 height 31
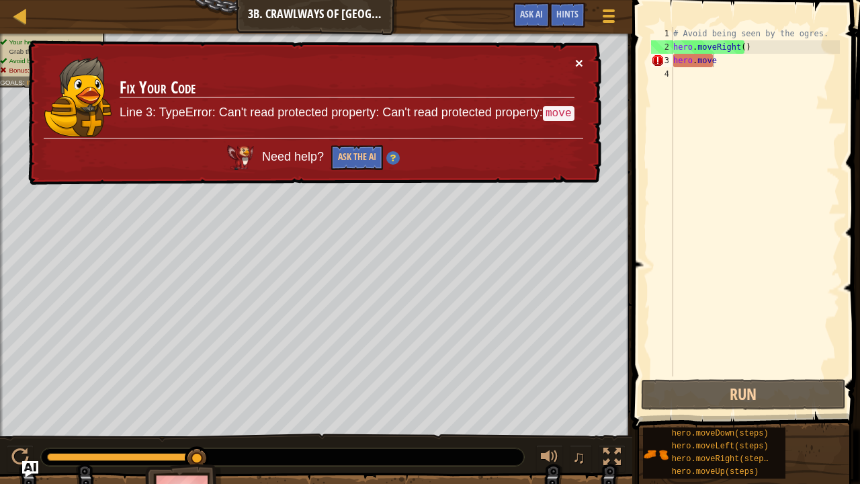
click at [575, 63] on button "×" at bounding box center [579, 63] width 8 height 14
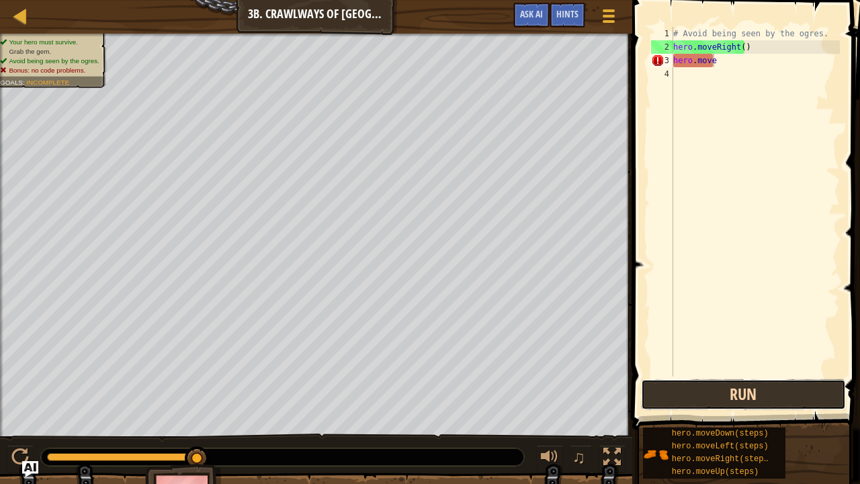
click at [680, 384] on button "Run" at bounding box center [743, 394] width 205 height 31
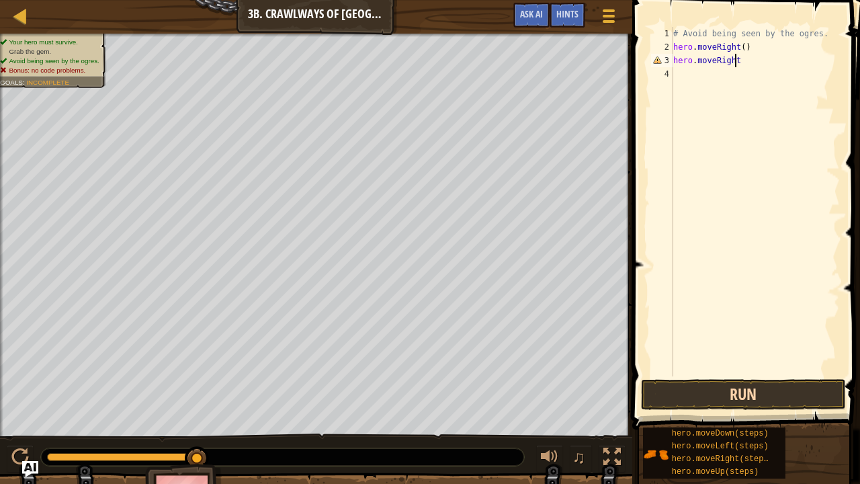
scroll to position [6, 5]
click at [728, 384] on button "Run" at bounding box center [743, 394] width 205 height 31
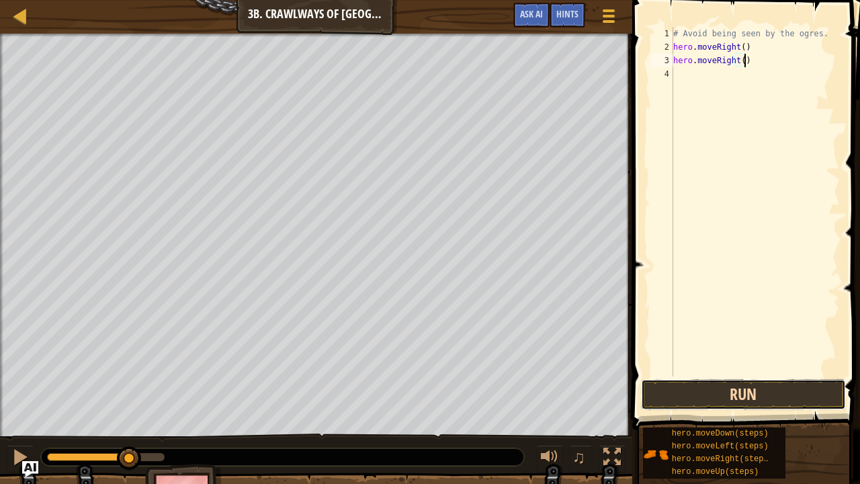
click at [734, 384] on button "Run" at bounding box center [743, 394] width 205 height 31
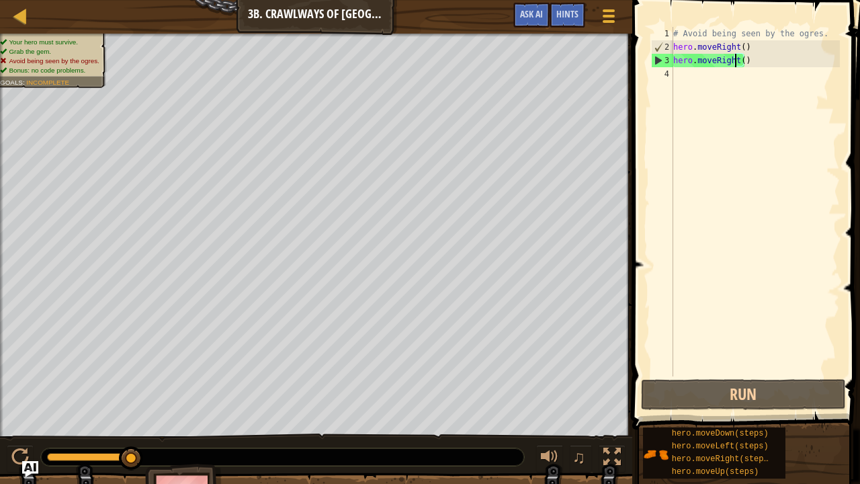
click at [736, 60] on div "# Avoid being seen by the ogres. hero . moveRight ( ) hero . moveRight ( )" at bounding box center [755, 215] width 169 height 376
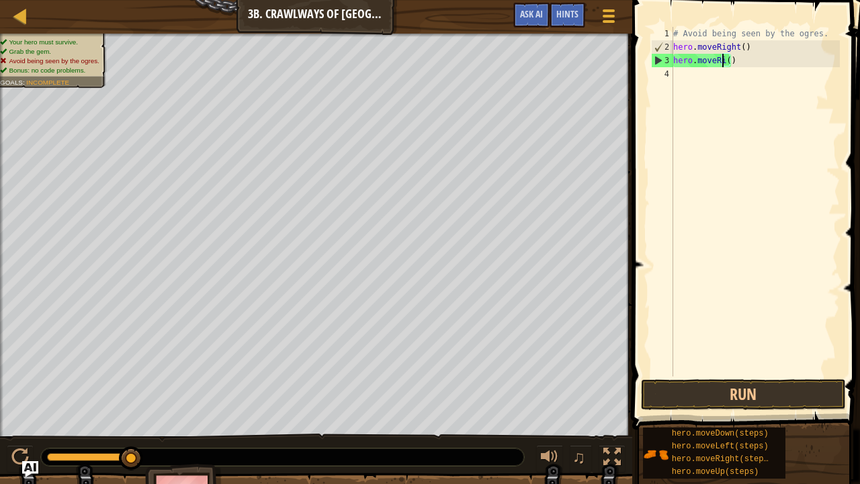
scroll to position [6, 3]
type textarea "hero.moveLeft()"
click at [693, 75] on div "# Avoid being seen by the ogres. hero . moveRight ( ) hero . moveLeft ( )" at bounding box center [755, 215] width 169 height 376
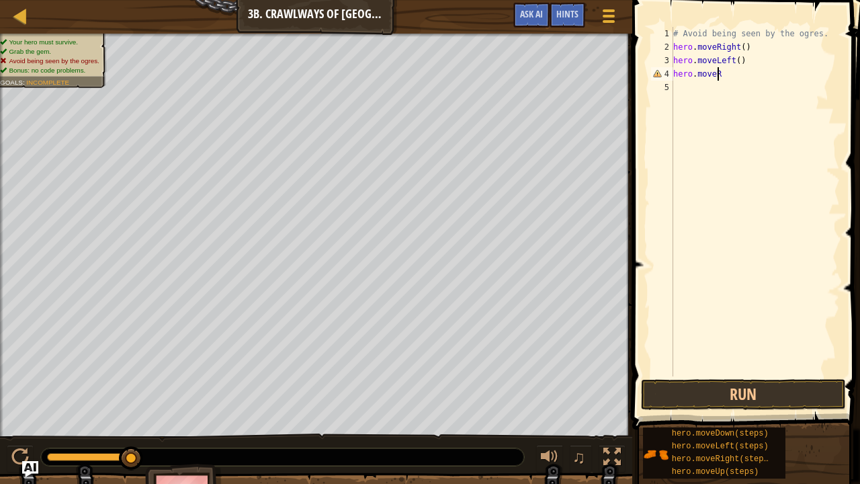
scroll to position [6, 3]
type textarea "hero.moveRight"
click at [675, 86] on div "# Avoid being seen by the ogres. hero . moveRight ( ) hero . moveLeft ( ) hero …" at bounding box center [755, 215] width 169 height 376
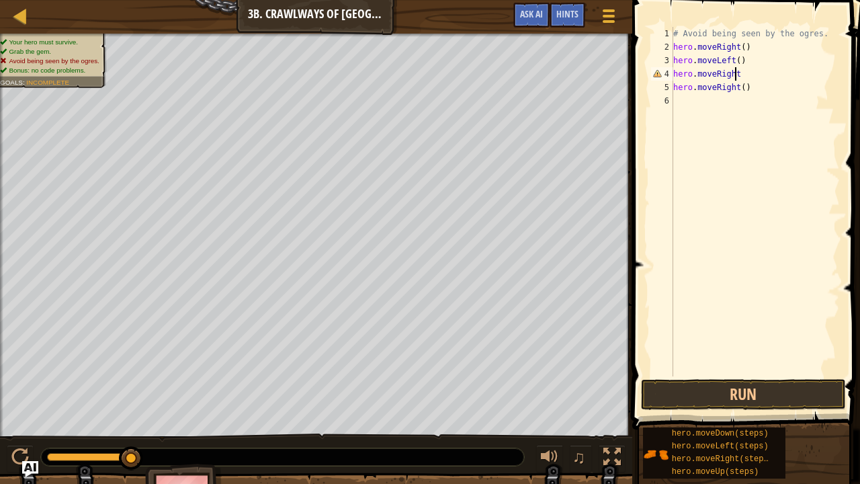
click at [735, 73] on div "# Avoid being seen by the ogres. hero . moveRight ( ) hero . moveLeft ( ) hero …" at bounding box center [755, 215] width 169 height 376
type textarea "hero.moveRight()"
click at [707, 383] on button "Run" at bounding box center [743, 394] width 205 height 31
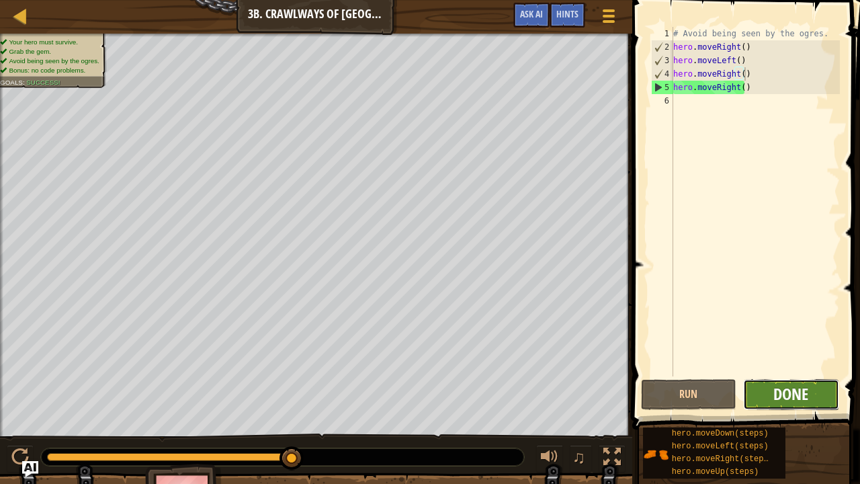
click at [797, 384] on span "Done" at bounding box center [790, 394] width 35 height 22
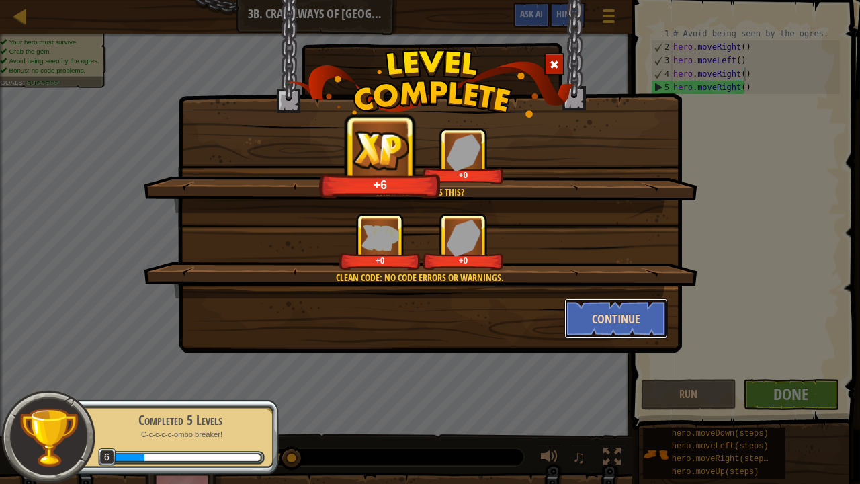
click at [599, 323] on button "Continue" at bounding box center [616, 318] width 104 height 40
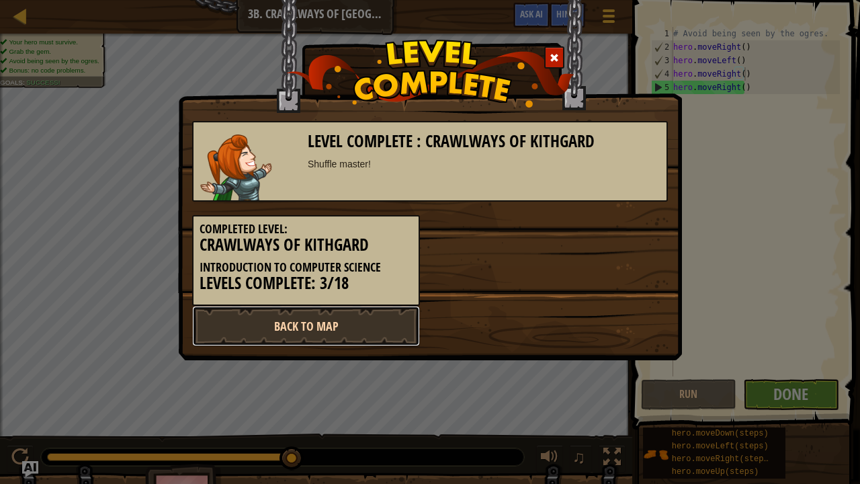
drag, startPoint x: 381, startPoint y: 324, endPoint x: 345, endPoint y: 325, distance: 35.6
click at [345, 325] on link "Back to Map" at bounding box center [306, 326] width 228 height 40
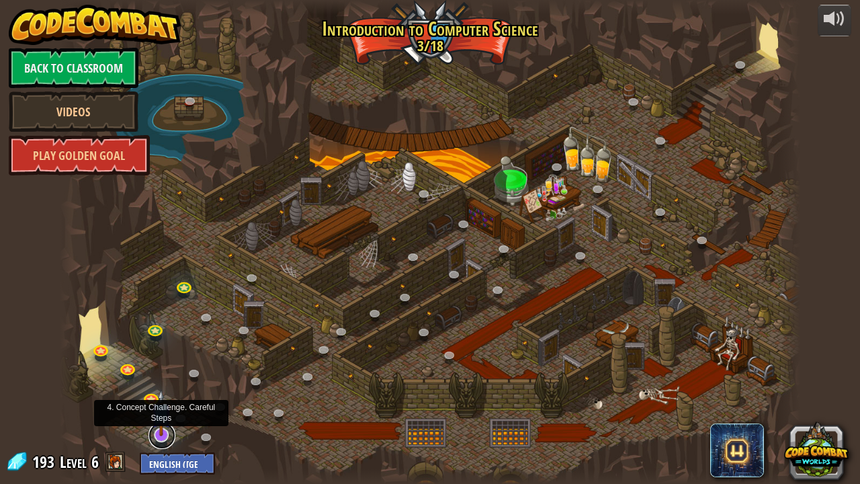
click at [158, 384] on link at bounding box center [161, 435] width 27 height 27
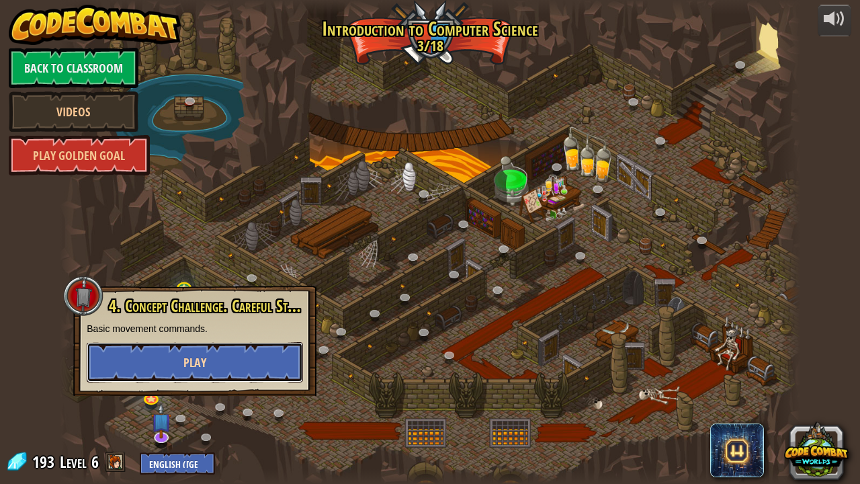
click at [177, 374] on button "Play" at bounding box center [195, 362] width 216 height 40
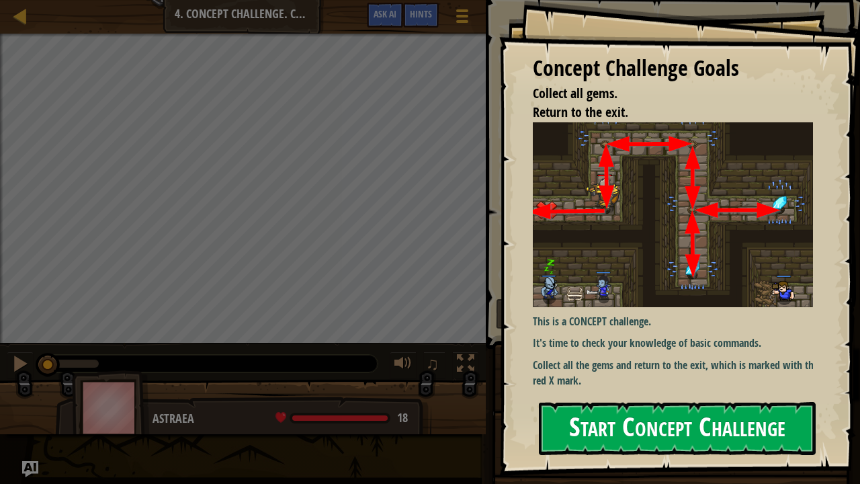
click at [609, 384] on button "Start Concept Challenge" at bounding box center [677, 428] width 277 height 53
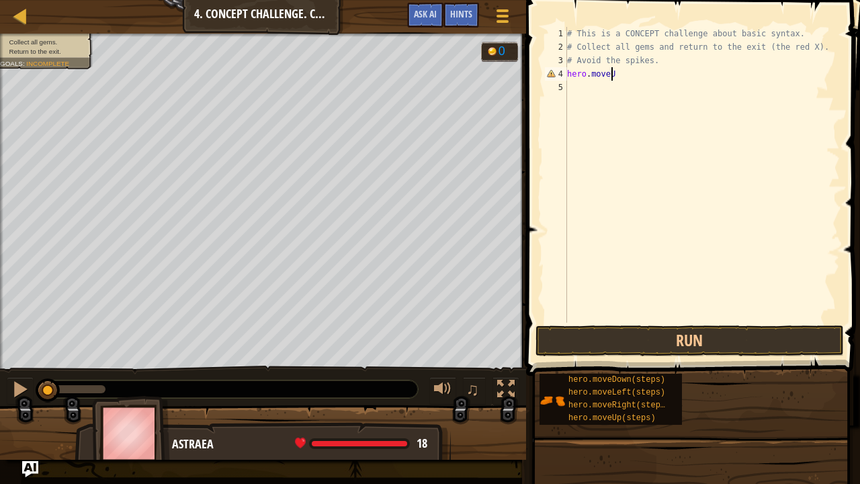
scroll to position [6, 3]
type textarea "hero.moveUp()"
click at [591, 89] on div "# This is a CONCEPT challenge about basic syntax. # Collect all gems and return…" at bounding box center [701, 188] width 275 height 323
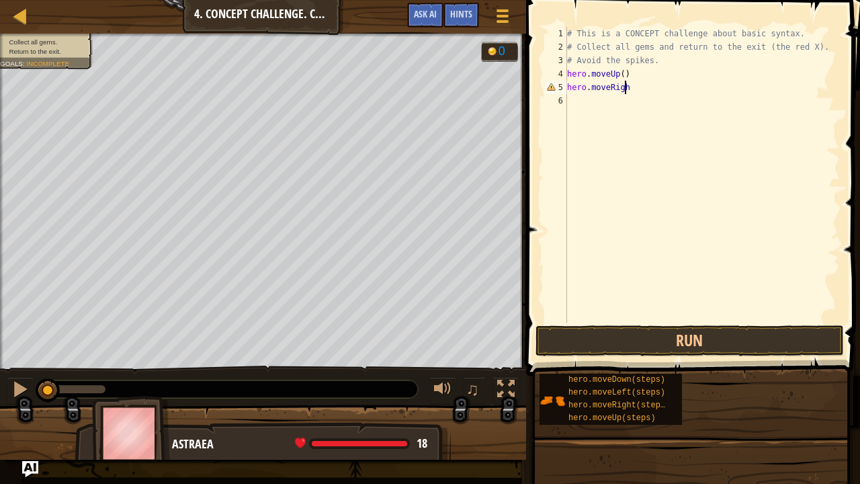
type textarea "hero.moveRight"
click at [585, 105] on div "# This is a CONCEPT challenge about basic syntax. # Collect all gems and return…" at bounding box center [701, 188] width 275 height 323
type textarea "hero.moveDown"
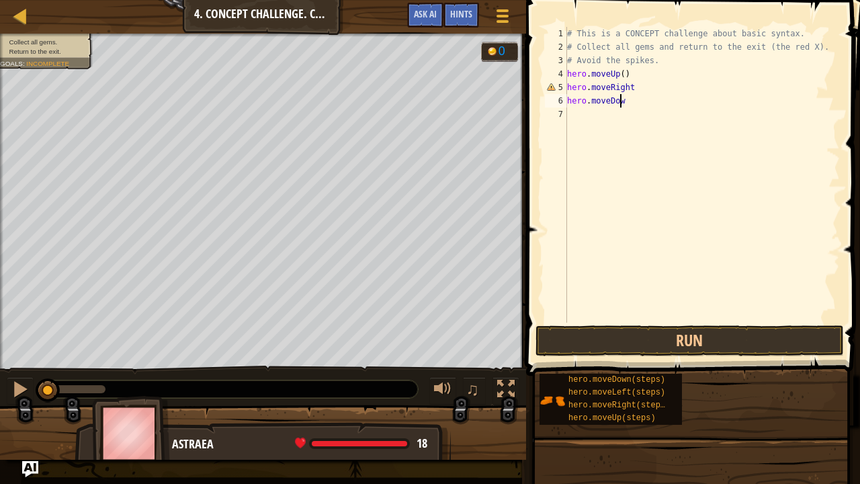
scroll to position [6, 4]
click at [585, 114] on div "# This is a CONCEPT challenge about basic syntax. # Collect all gems and return…" at bounding box center [701, 188] width 275 height 323
click at [630, 89] on div "# This is a CONCEPT challenge about basic syntax. # Collect all gems and return…" at bounding box center [701, 188] width 275 height 323
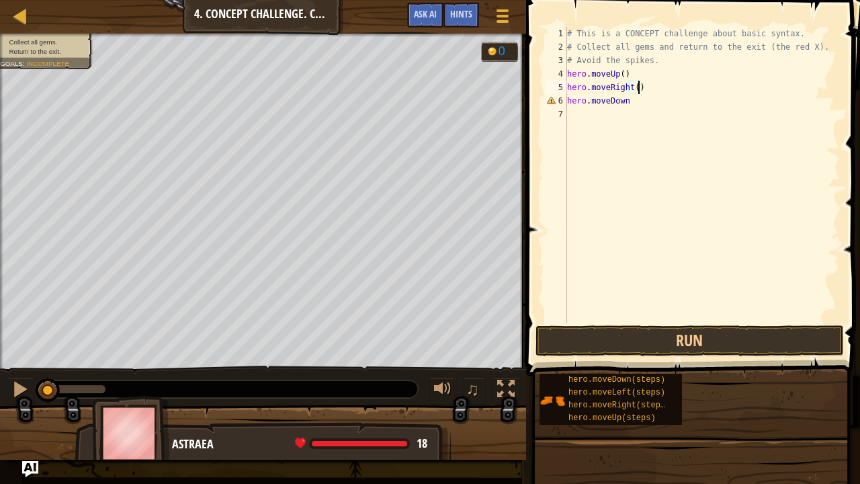
click at [628, 103] on div "# This is a CONCEPT challenge about basic syntax. # Collect all gems and return…" at bounding box center [701, 188] width 275 height 323
type textarea "hero.moveDown()"
click at [597, 116] on div "# This is a CONCEPT challenge about basic syntax. # Collect all gems and return…" at bounding box center [701, 188] width 275 height 323
type textarea "hero.moveRight()"
click at [585, 123] on div "# This is a CONCEPT challenge about basic syntax. # Collect all gems and return…" at bounding box center [701, 188] width 275 height 323
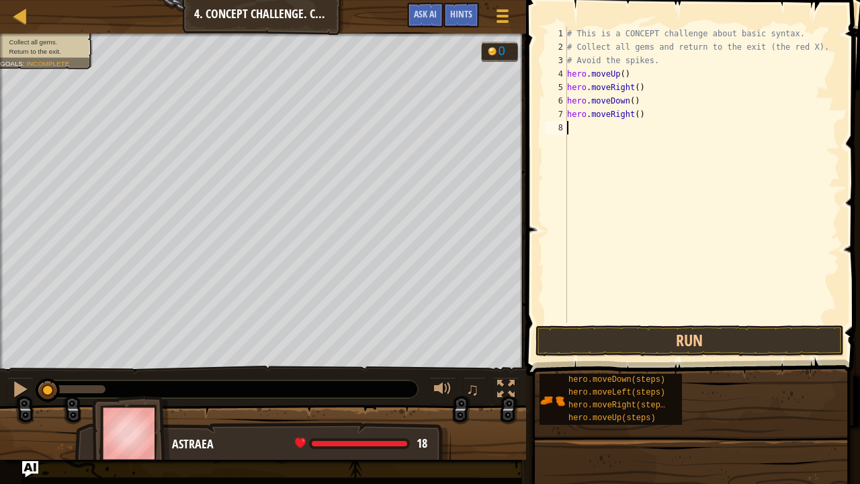
scroll to position [6, 0]
type textarea "H"
type textarea "hero.moveLeft()"
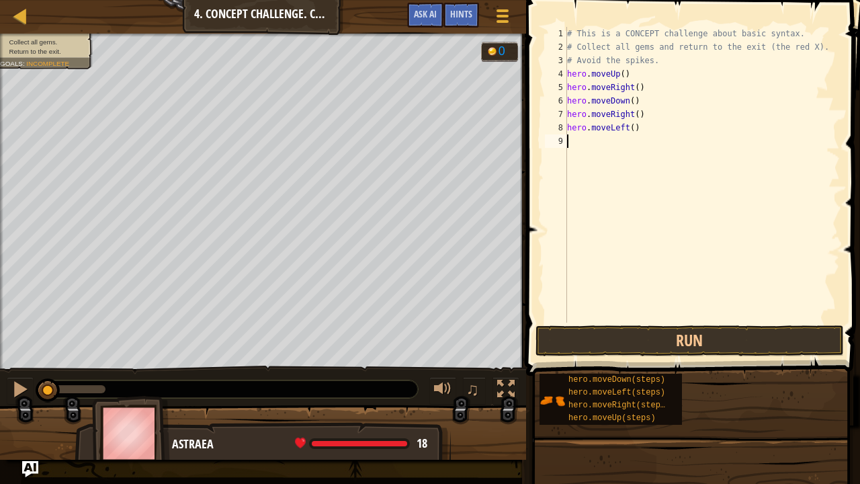
click at [572, 140] on div "# This is a CONCEPT challenge about basic syntax. # Collect all gems and return…" at bounding box center [701, 188] width 275 height 323
type textarea "hero.moveUp()"
click at [574, 153] on div "# This is a CONCEPT challenge about basic syntax. # Collect all gems and return…" at bounding box center [703, 188] width 271 height 323
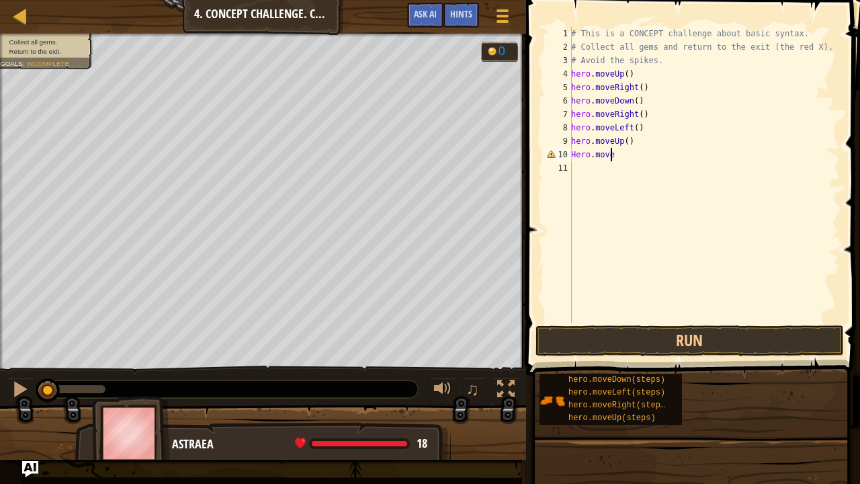
scroll to position [6, 3]
type textarea "Hero.moveUp()"
click at [578, 165] on div "# This is a CONCEPT challenge about basic syntax. # Collect all gems and return…" at bounding box center [703, 188] width 271 height 323
type textarea "hero.moveLeft()"
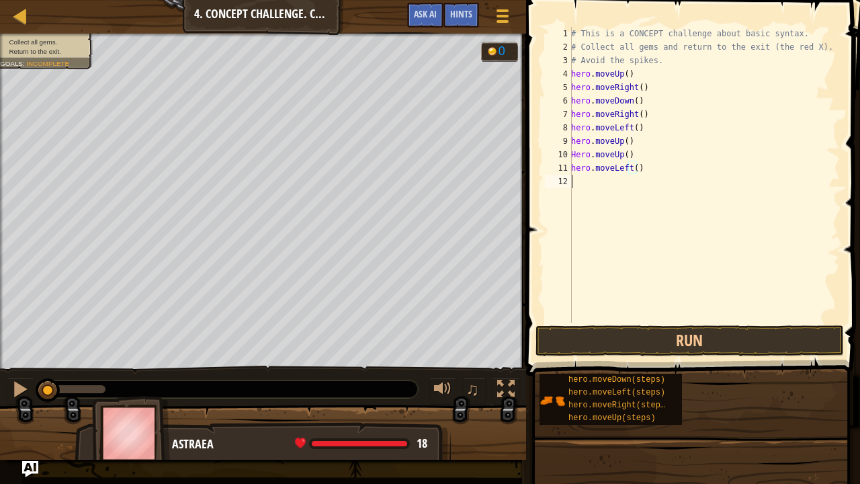
click at [581, 184] on div "# This is a CONCEPT challenge about basic syntax. # Collect all gems and return…" at bounding box center [703, 188] width 271 height 323
type textarea "hero.moveDown()"
click at [599, 194] on div "# This is a CONCEPT challenge about basic syntax. # Collect all gems and return…" at bounding box center [703, 188] width 271 height 323
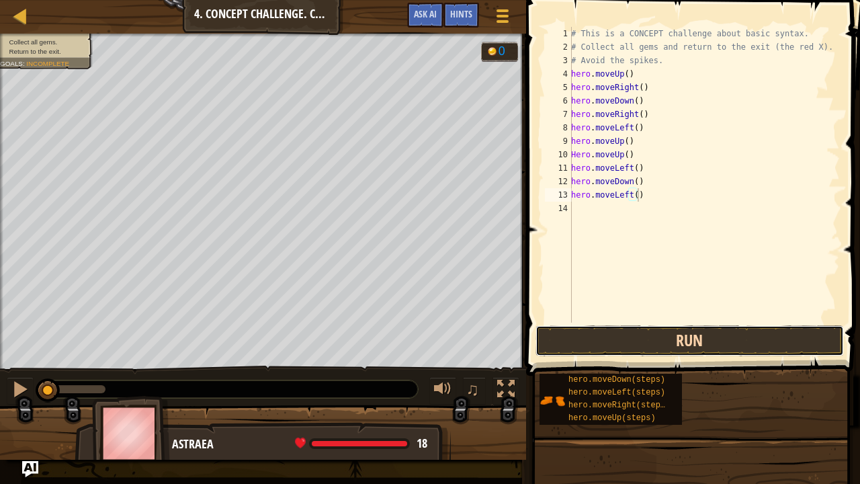
click at [642, 328] on button "Run" at bounding box center [689, 340] width 308 height 31
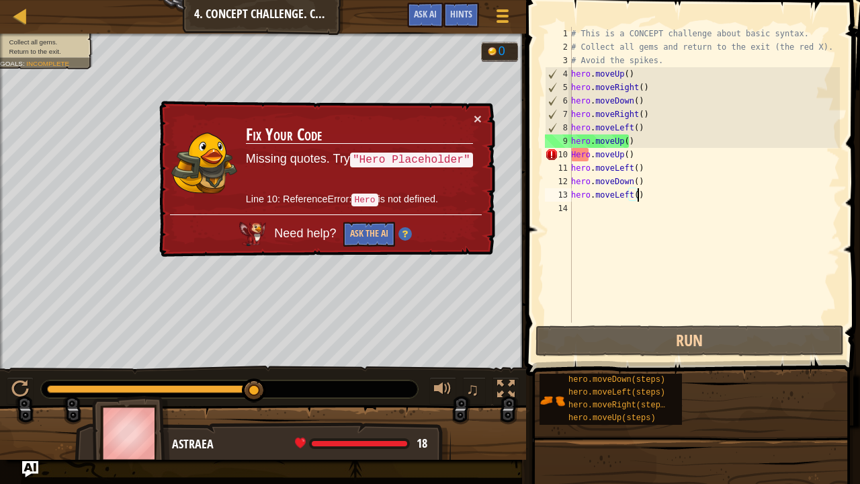
click at [575, 153] on div "# This is a CONCEPT challenge about basic syntax. # Collect all gems and return…" at bounding box center [703, 188] width 271 height 323
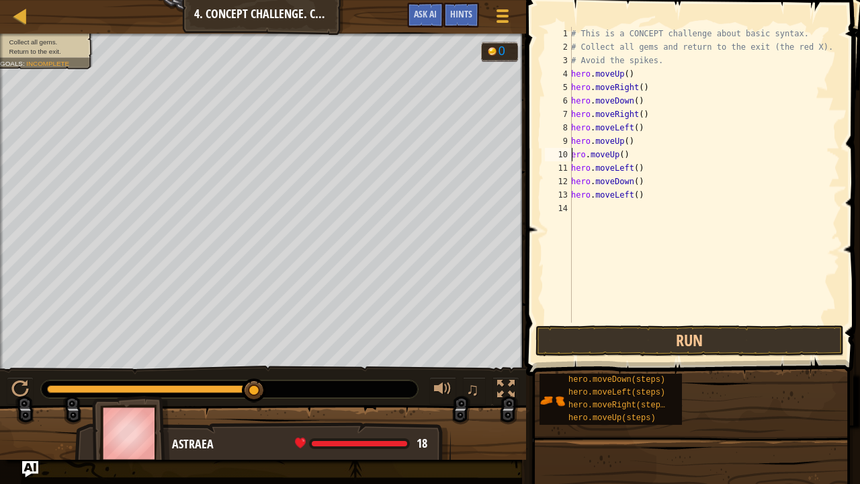
scroll to position [6, 0]
click at [612, 331] on button "Run" at bounding box center [689, 340] width 308 height 31
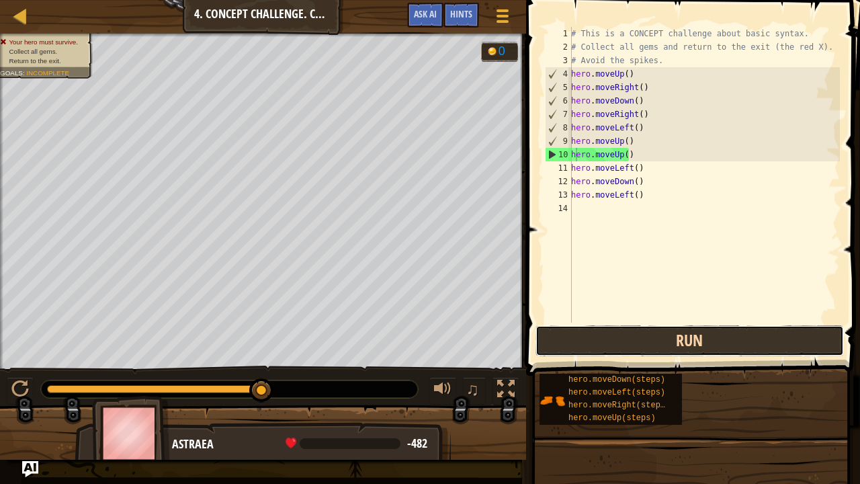
click at [370, 239] on div "Map Introduction to Computer Science 4. Concept Challenge. Careful Steps Game M…" at bounding box center [430, 242] width 860 height 484
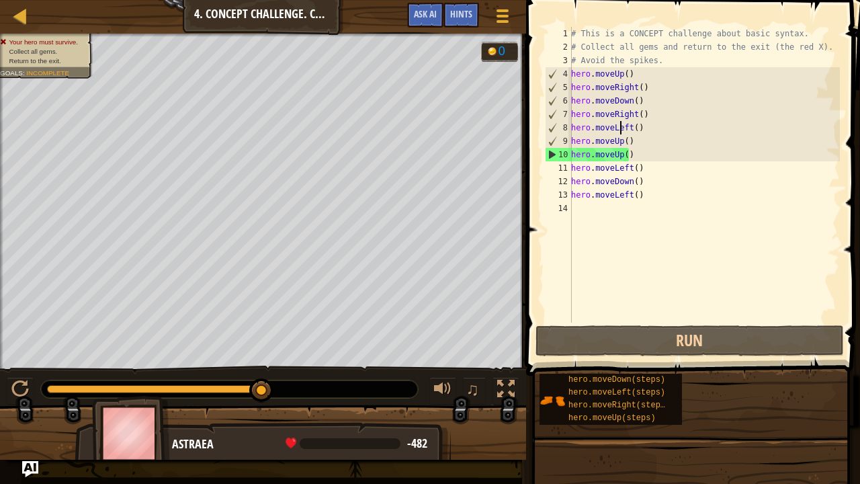
click at [621, 128] on div "# This is a CONCEPT challenge about basic syntax. # Collect all gems and return…" at bounding box center [703, 188] width 271 height 323
click at [619, 144] on div "# This is a CONCEPT challenge about basic syntax. # Collect all gems and return…" at bounding box center [703, 188] width 271 height 323
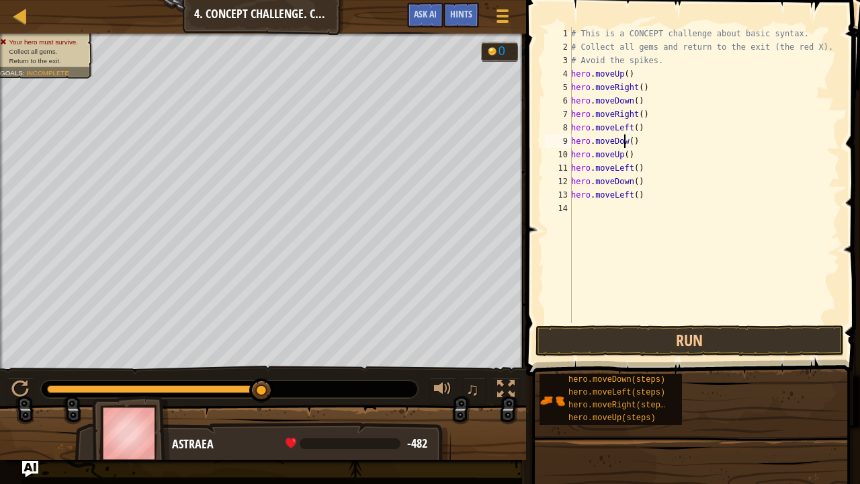
scroll to position [6, 4]
click at [570, 167] on div "11" at bounding box center [558, 167] width 27 height 13
type textarea "hero.moveUp()"
click at [644, 331] on button "Run" at bounding box center [689, 340] width 308 height 31
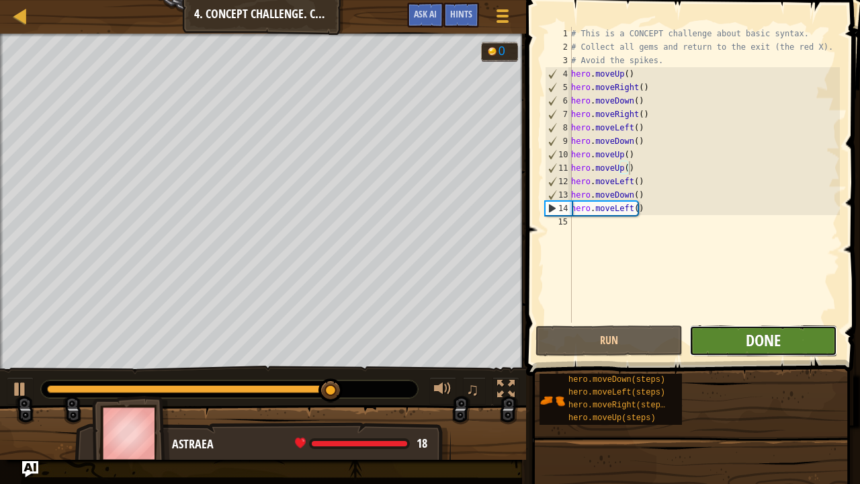
click at [770, 340] on span "Done" at bounding box center [763, 340] width 35 height 22
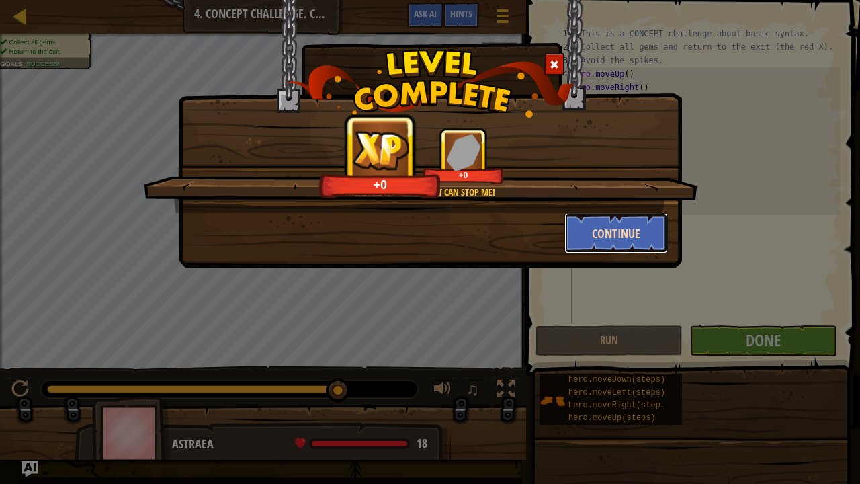
click at [609, 232] on button "Continue" at bounding box center [616, 233] width 104 height 40
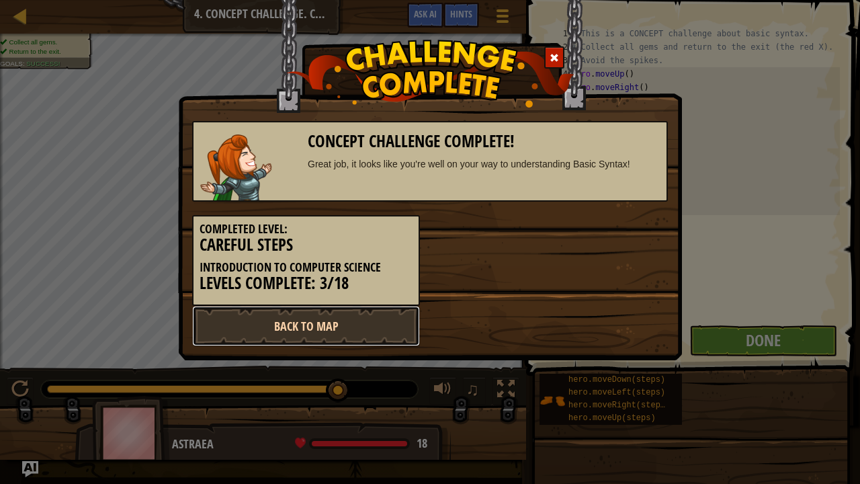
click at [353, 327] on link "Back to Map" at bounding box center [306, 326] width 228 height 40
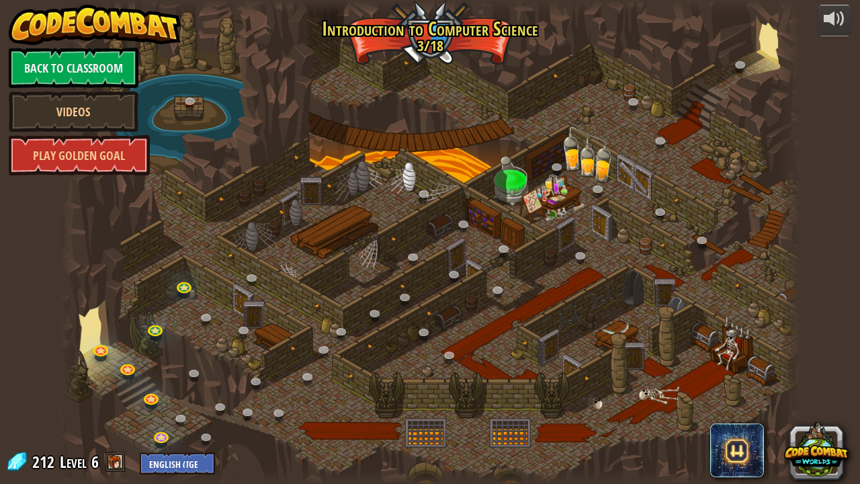
click at [430, 0] on div at bounding box center [430, 7] width 740 height 15
